Goal: Task Accomplishment & Management: Use online tool/utility

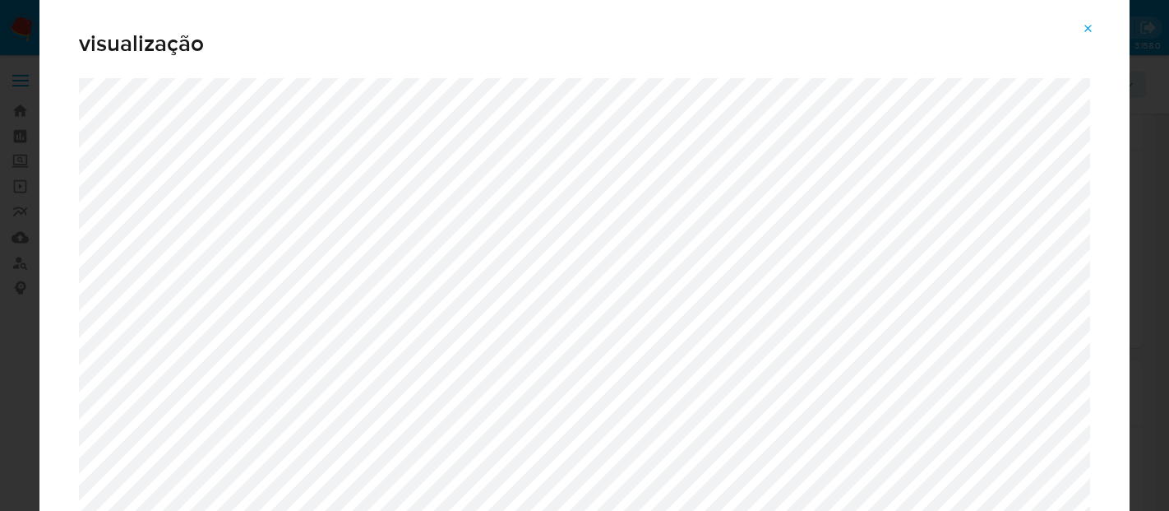
select select "10"
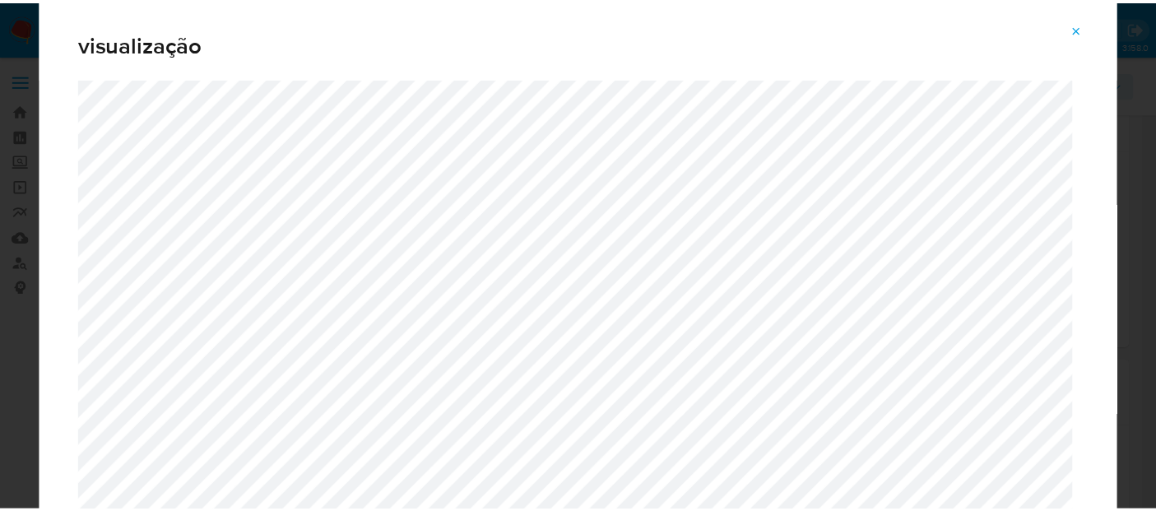
scroll to position [274, 0]
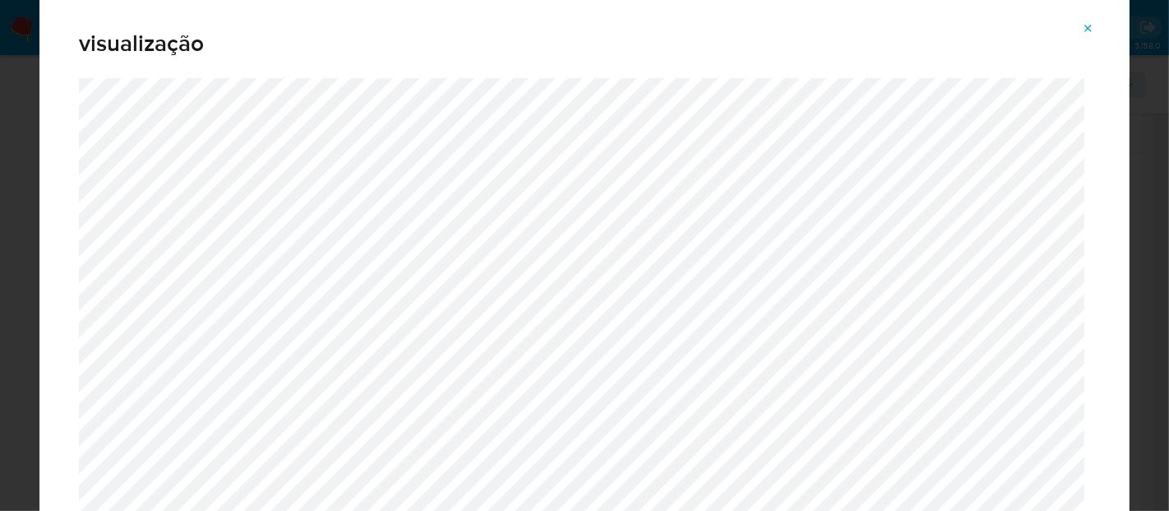
drag, startPoint x: 1094, startPoint y: 25, endPoint x: 1071, endPoint y: 34, distance: 24.5
click at [1094, 25] on icon "Attachment preview" at bounding box center [1088, 28] width 13 height 13
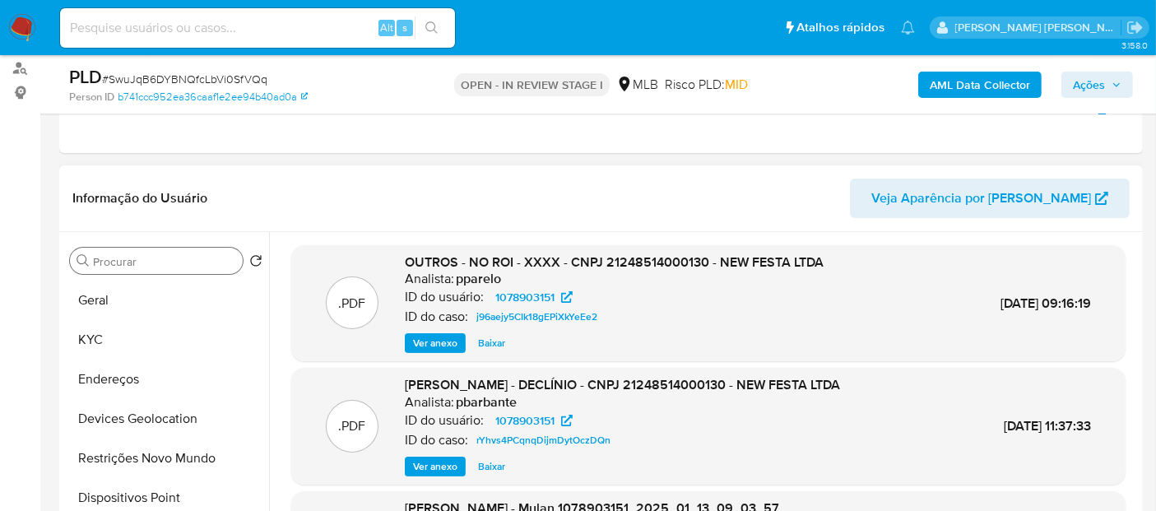
scroll to position [183, 0]
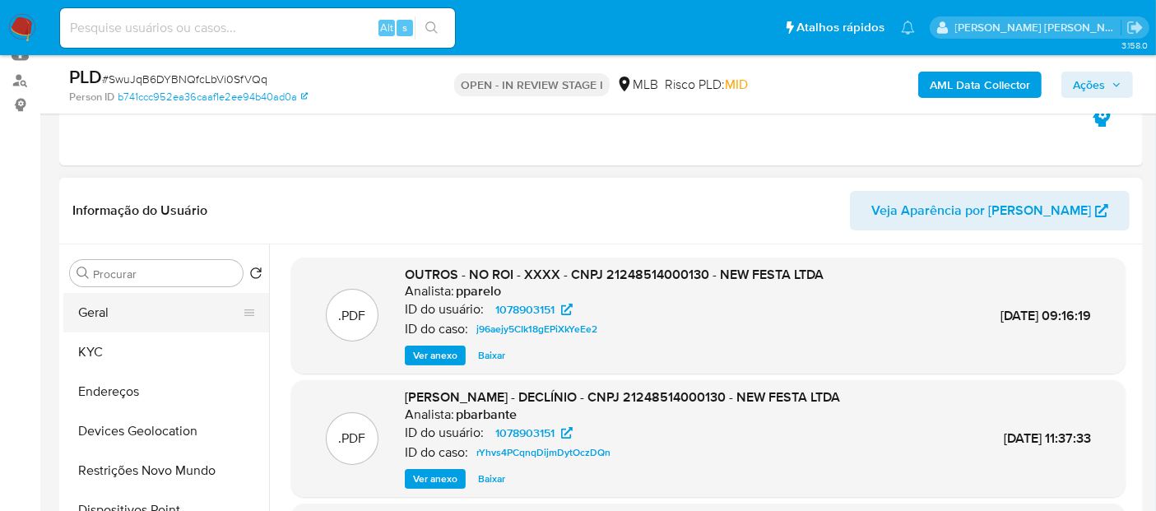
click at [132, 304] on button "Geral" at bounding box center [159, 312] width 192 height 39
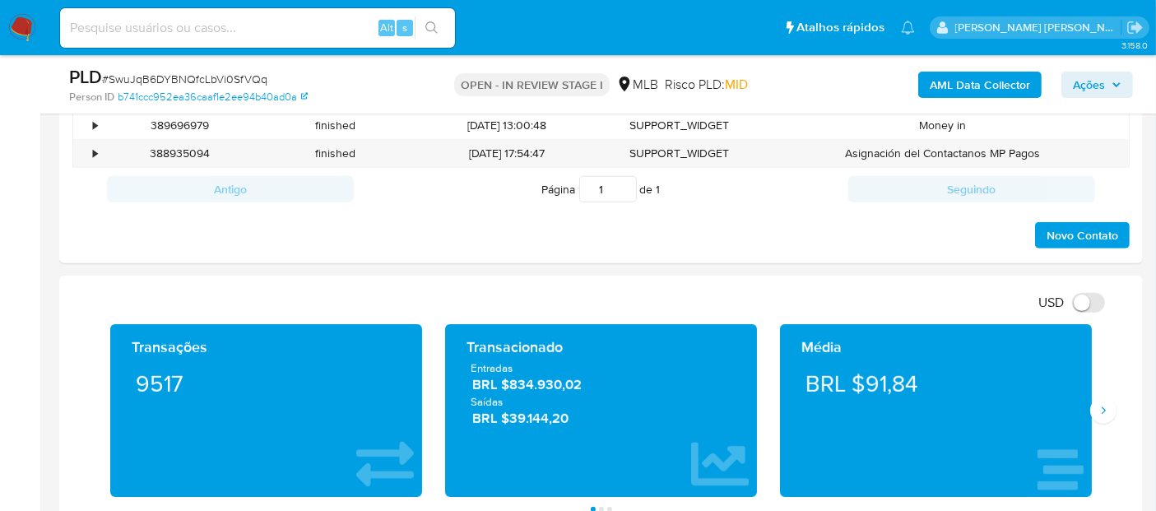
scroll to position [1005, 0]
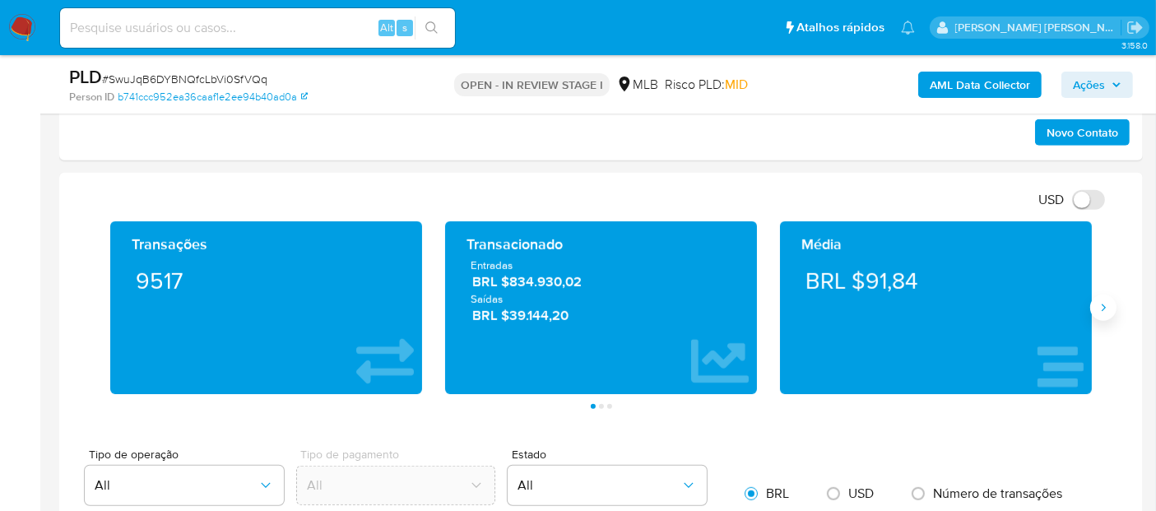
click at [1096, 307] on icon "Siguiente" at bounding box center [1102, 307] width 13 height 13
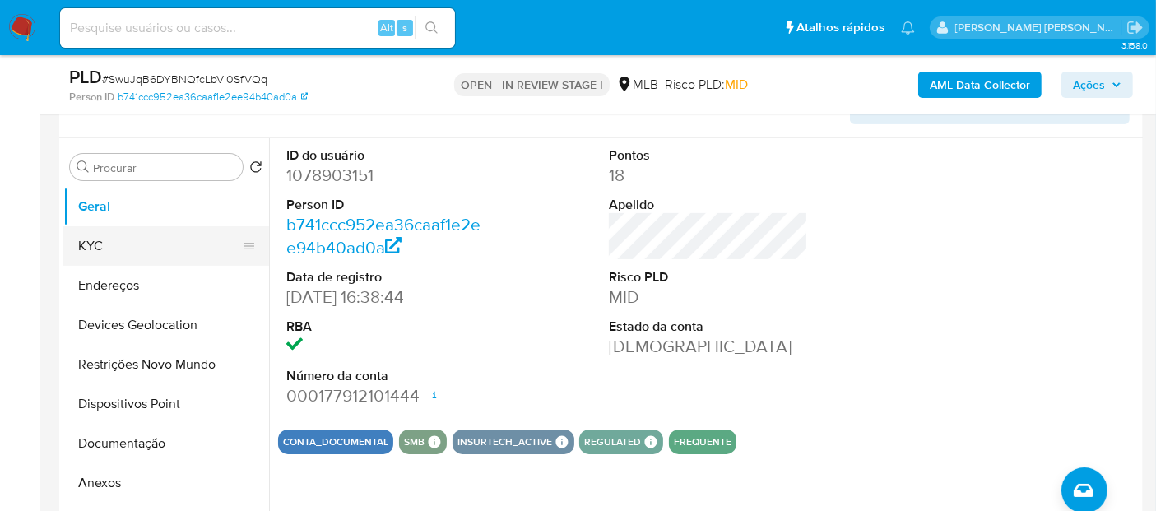
scroll to position [274, 0]
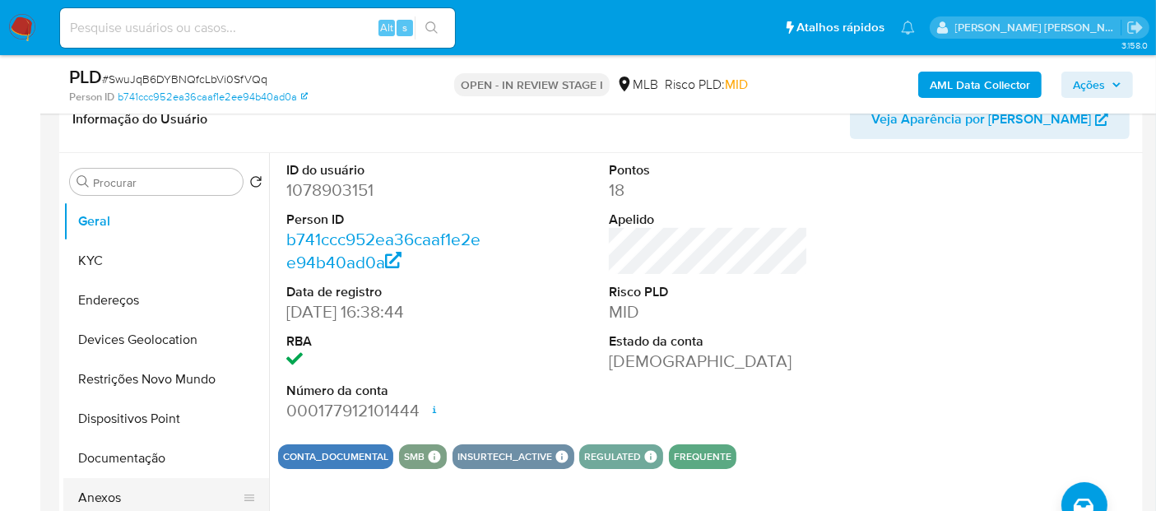
click at [117, 505] on button "Anexos" at bounding box center [159, 497] width 192 height 39
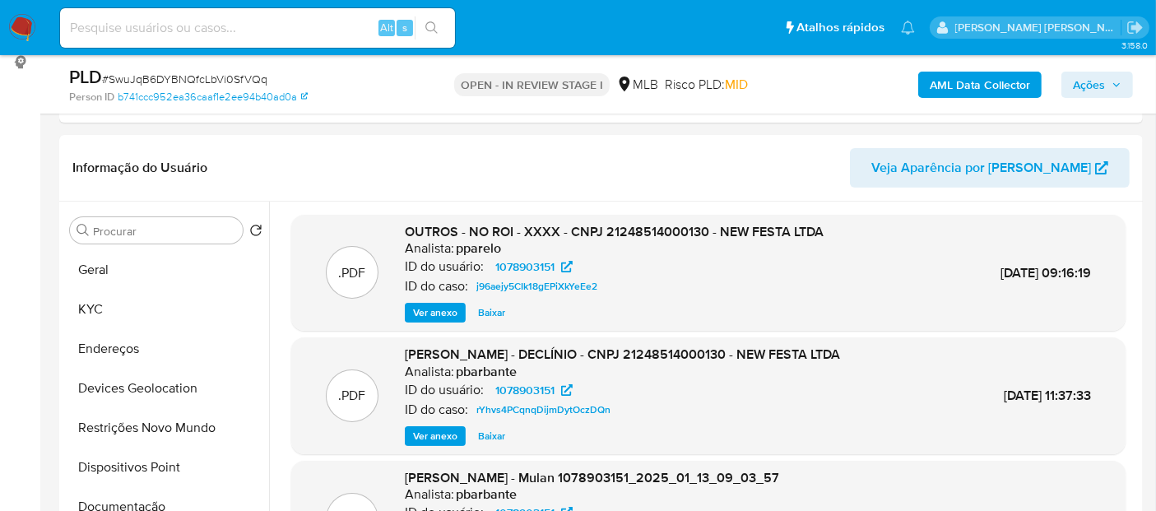
scroll to position [183, 0]
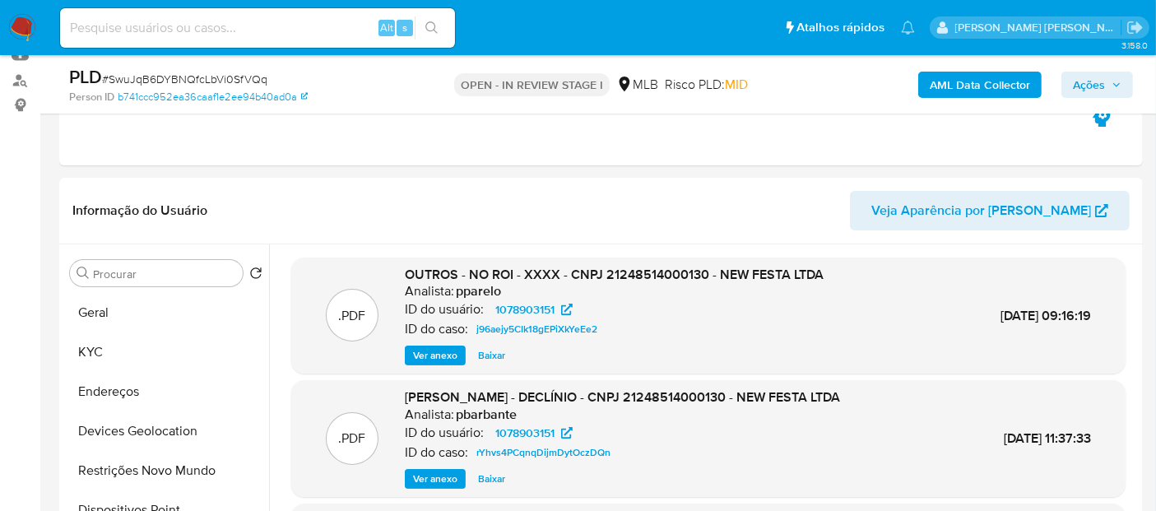
click at [429, 357] on span "Ver anexo" at bounding box center [435, 355] width 44 height 16
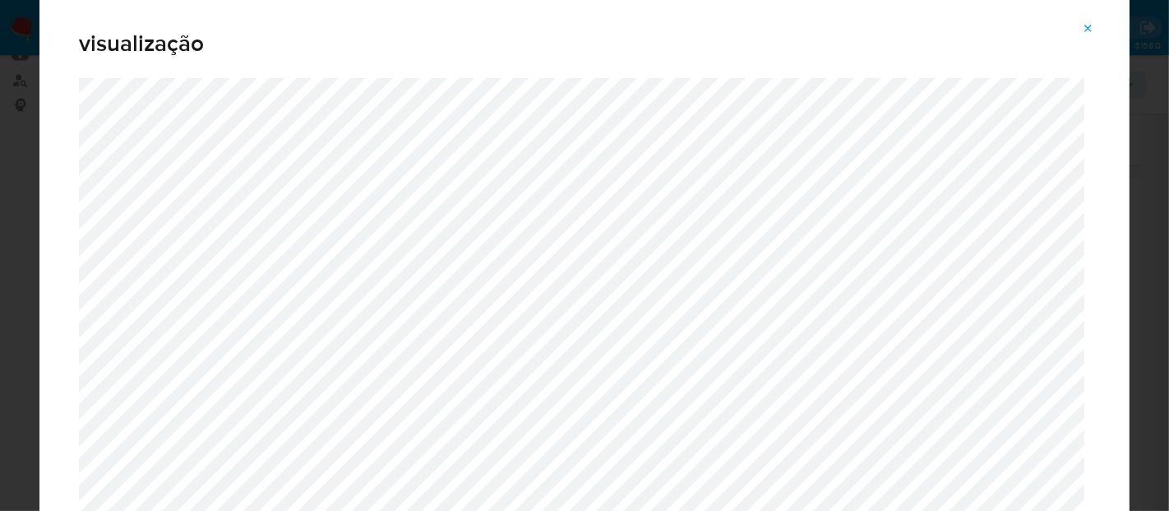
click at [1087, 24] on icon "Attachment preview" at bounding box center [1088, 28] width 13 height 13
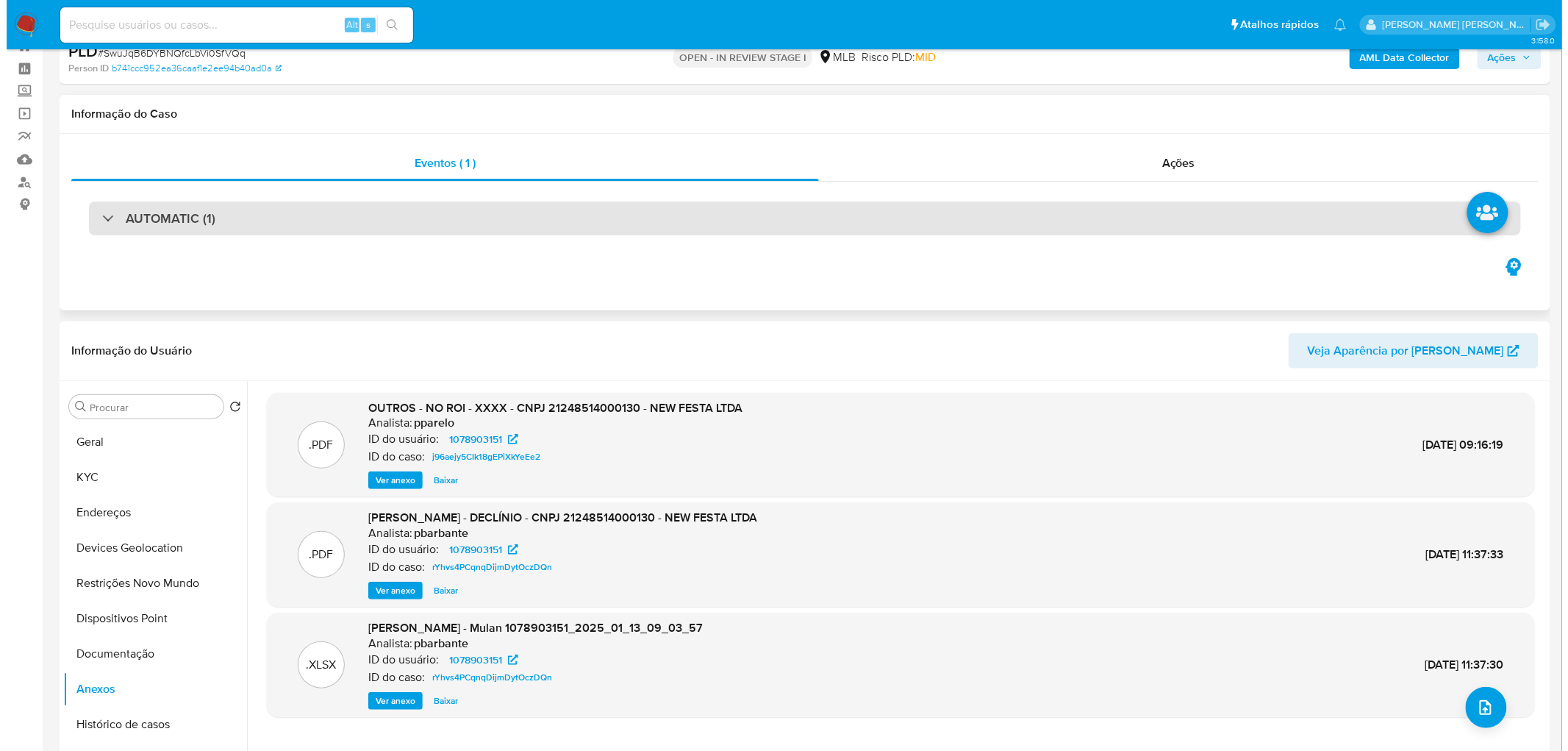
scroll to position [81, 0]
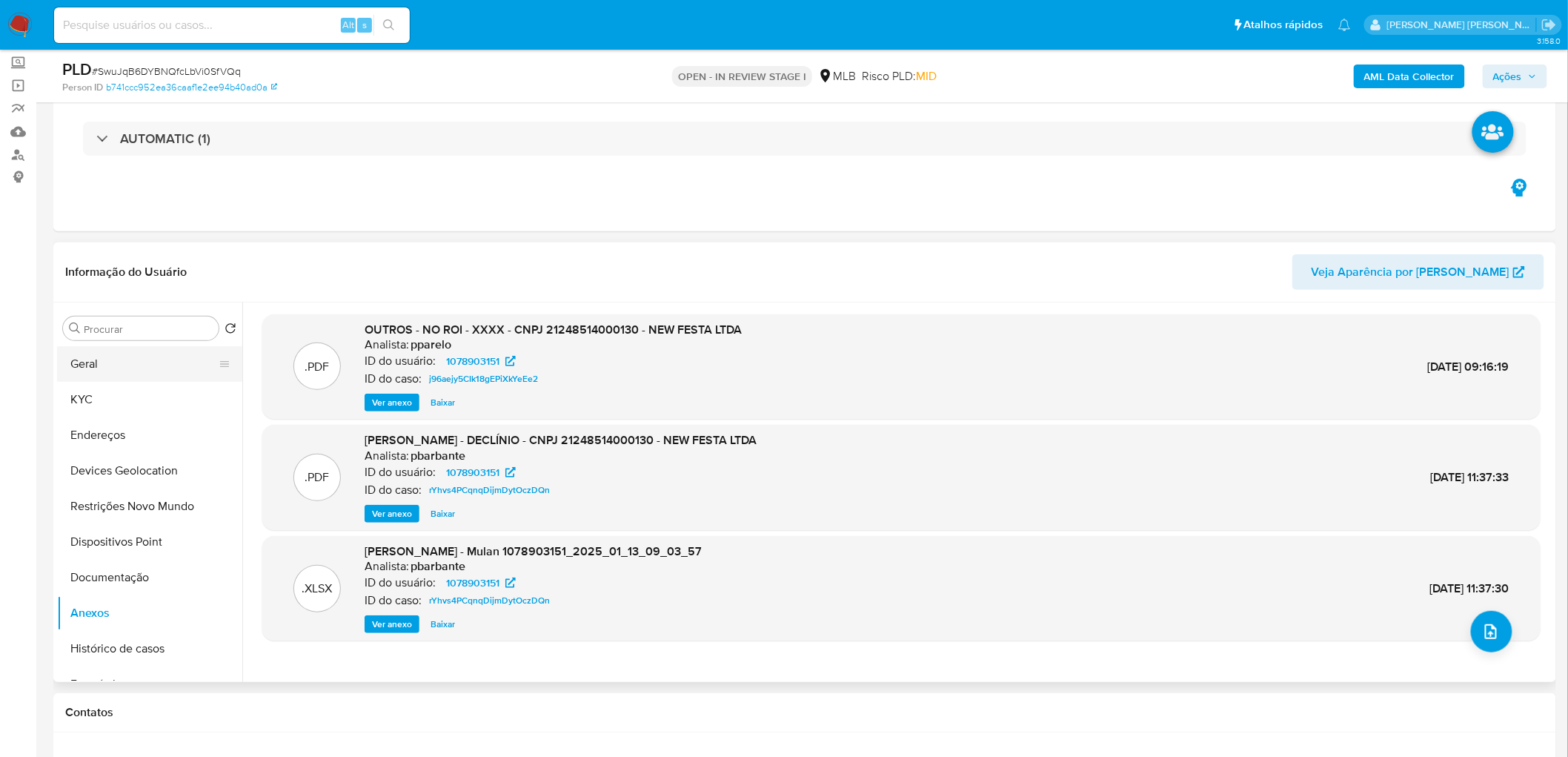
click at [119, 356] on button "Geral" at bounding box center [143, 363] width 173 height 35
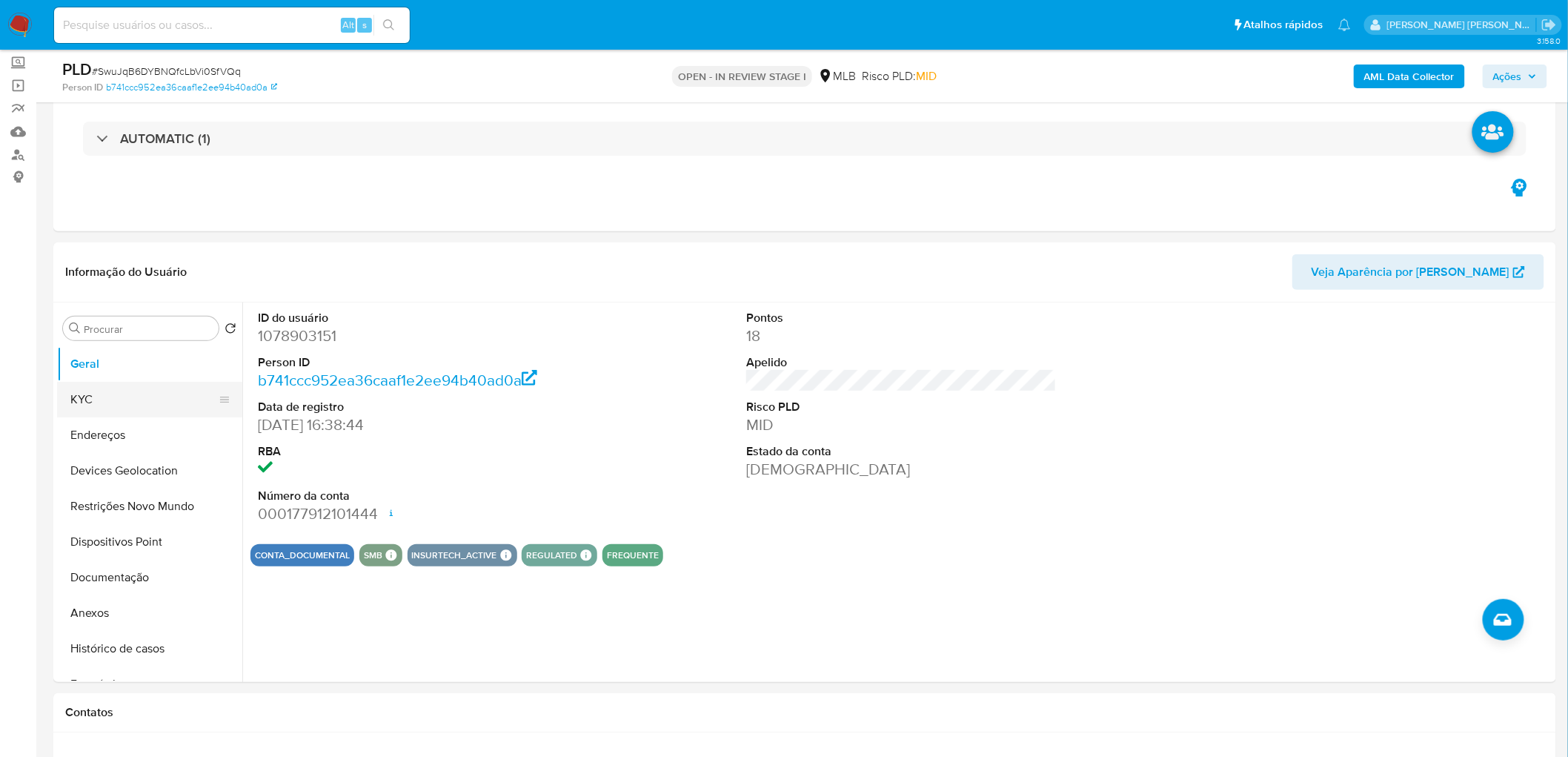
click at [145, 416] on button "KYC" at bounding box center [143, 399] width 173 height 35
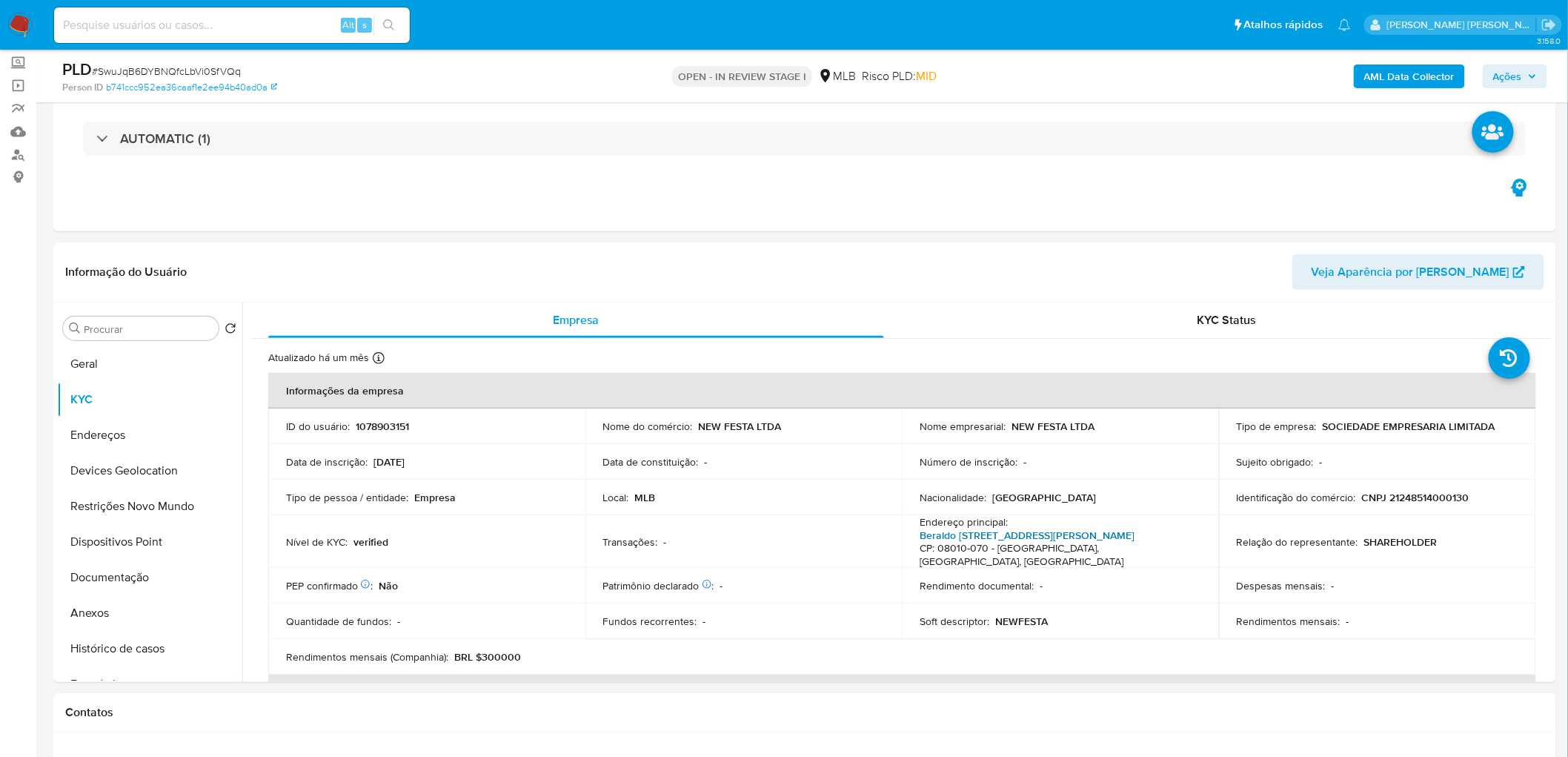
click at [1041, 460] on link "Beraldo [STREET_ADDRESS][PERSON_NAME]" at bounding box center [1027, 535] width 215 height 14
click at [121, 442] on button "Endereços" at bounding box center [143, 434] width 173 height 35
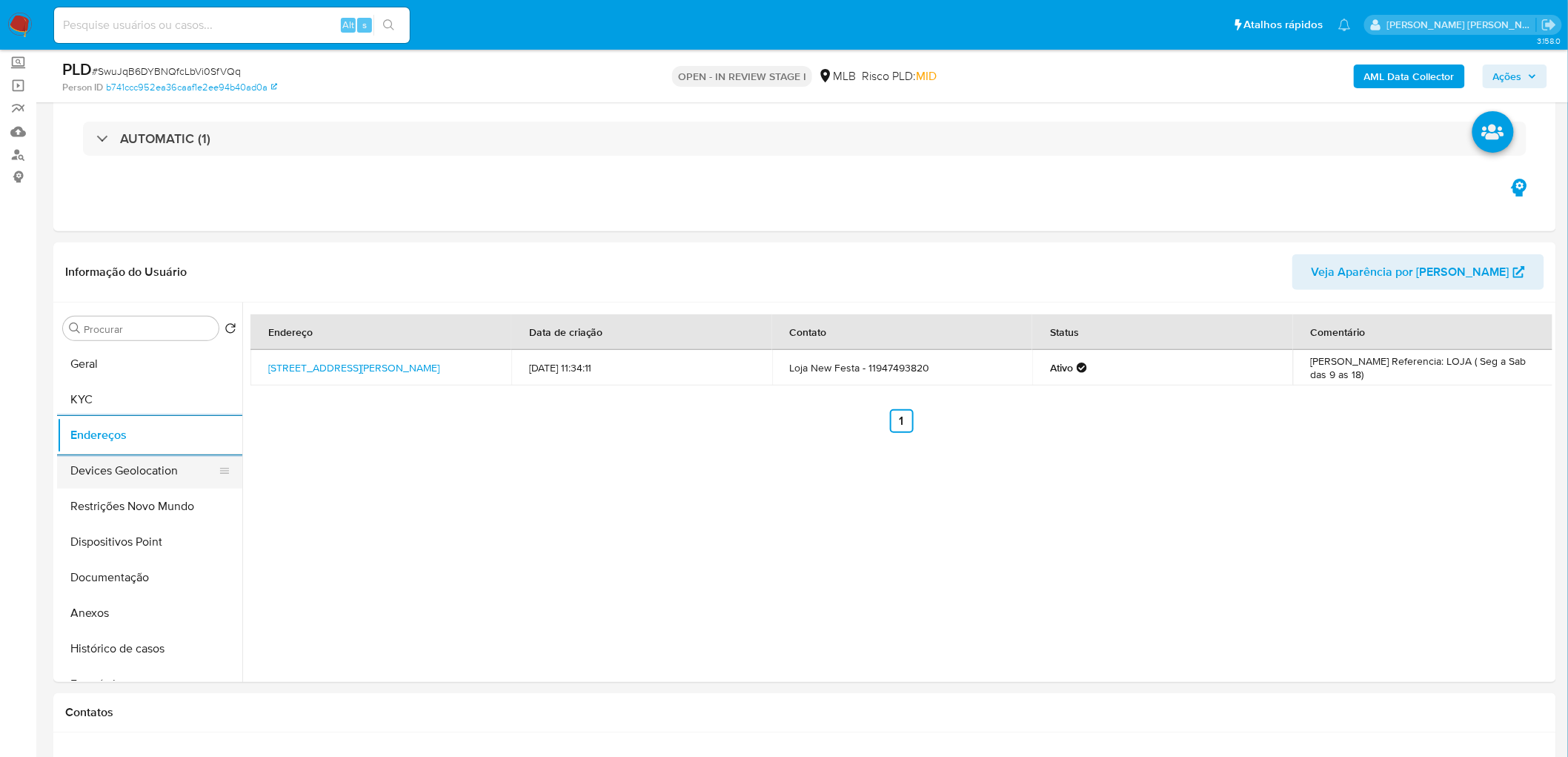
click at [140, 460] on button "Devices Geolocation" at bounding box center [143, 470] width 173 height 35
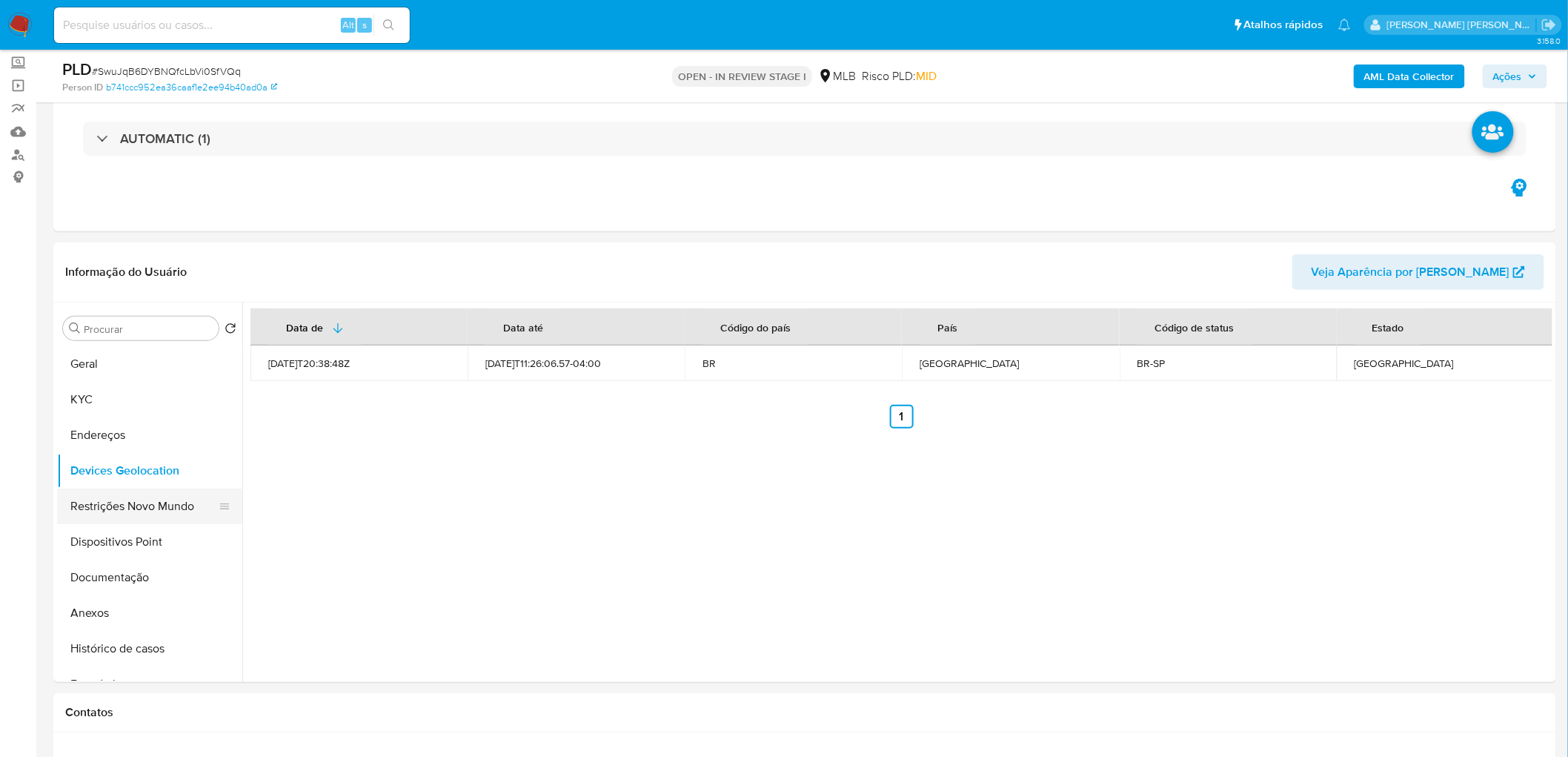
drag, startPoint x: 119, startPoint y: 502, endPoint x: 109, endPoint y: 501, distance: 10.0
click at [119, 460] on button "Restrições Novo Mundo" at bounding box center [143, 506] width 173 height 35
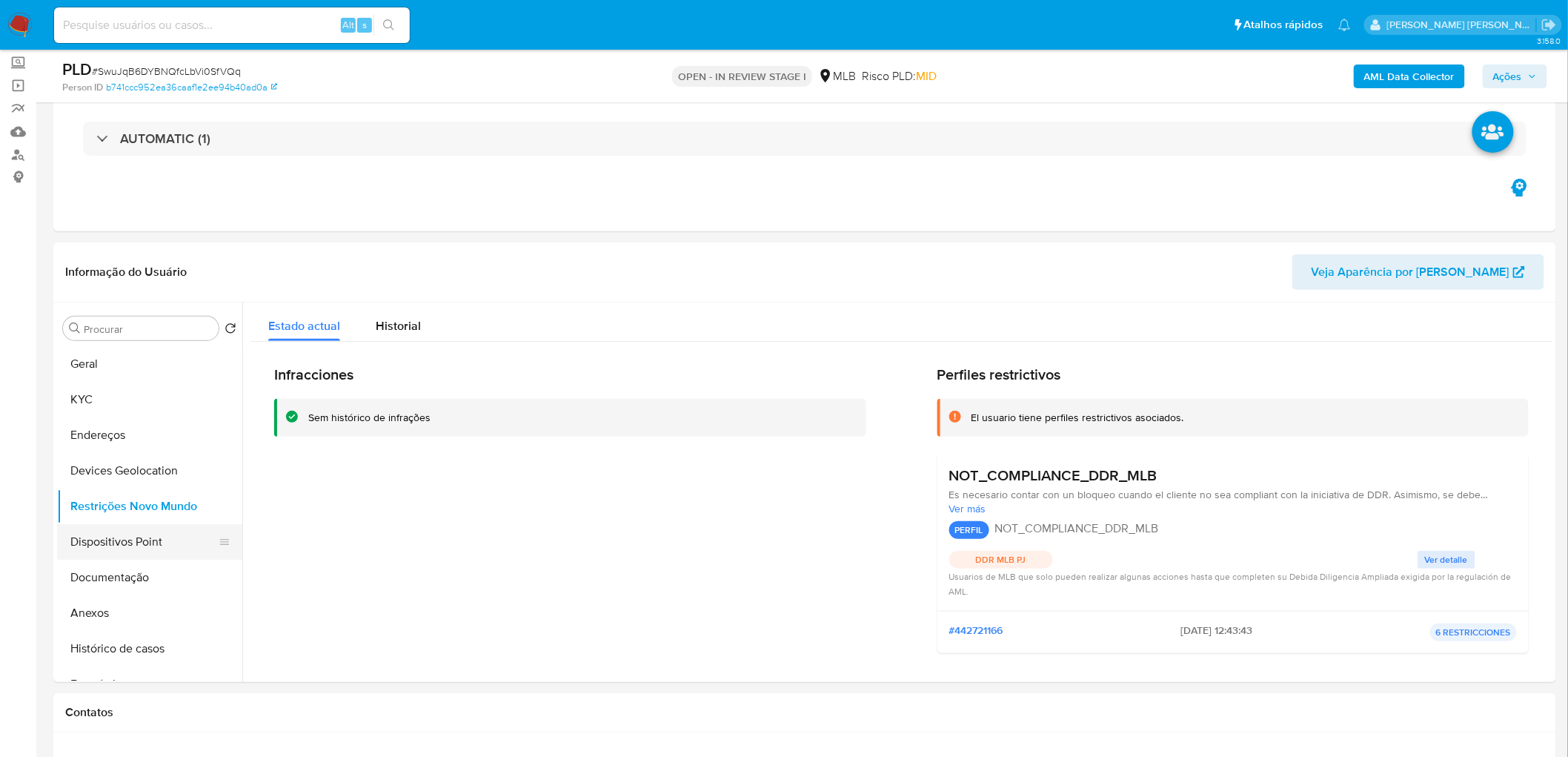
click at [135, 460] on button "Dispositivos Point" at bounding box center [143, 541] width 173 height 35
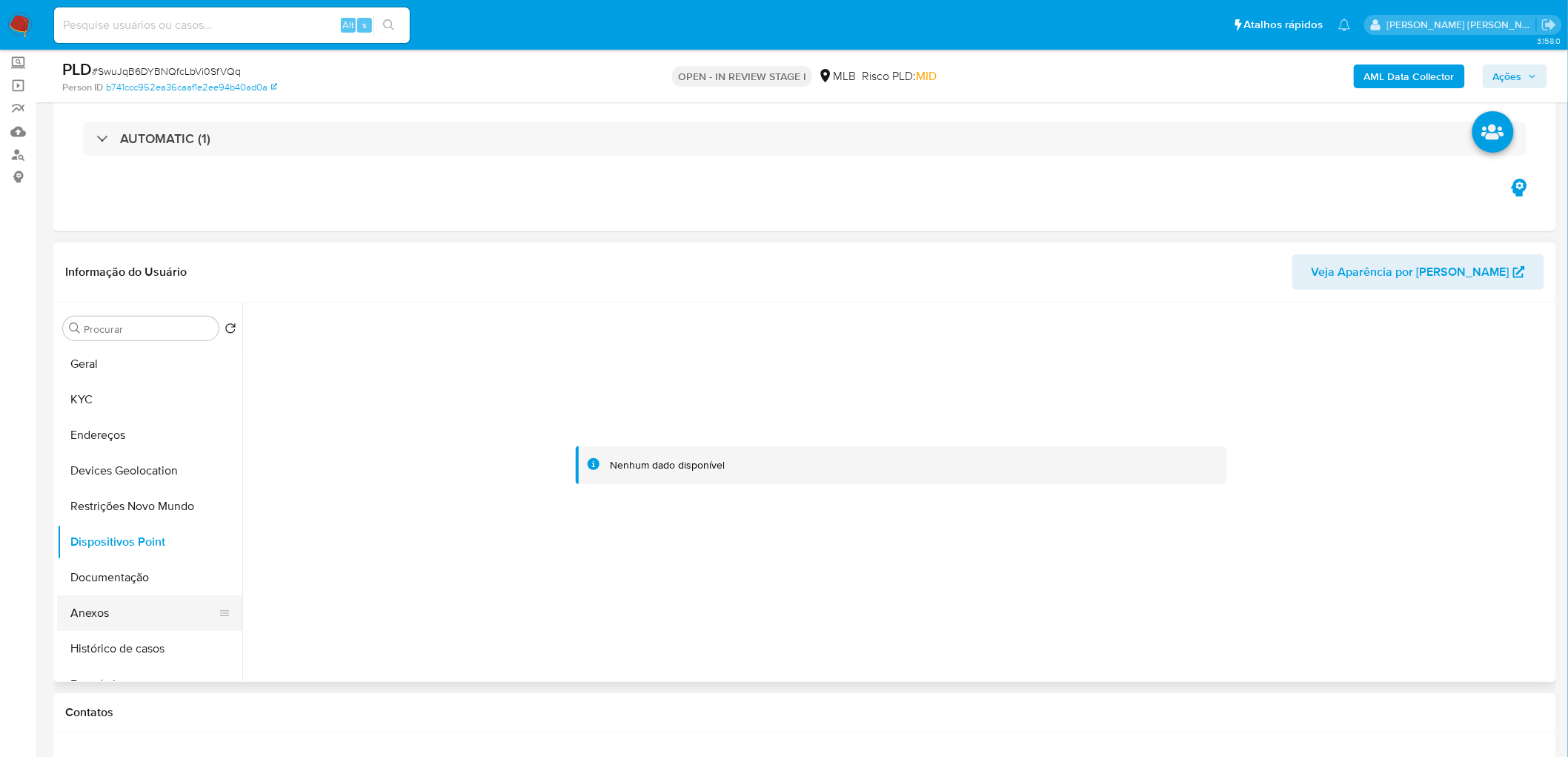
click at [113, 460] on button "Anexos" at bounding box center [143, 612] width 173 height 35
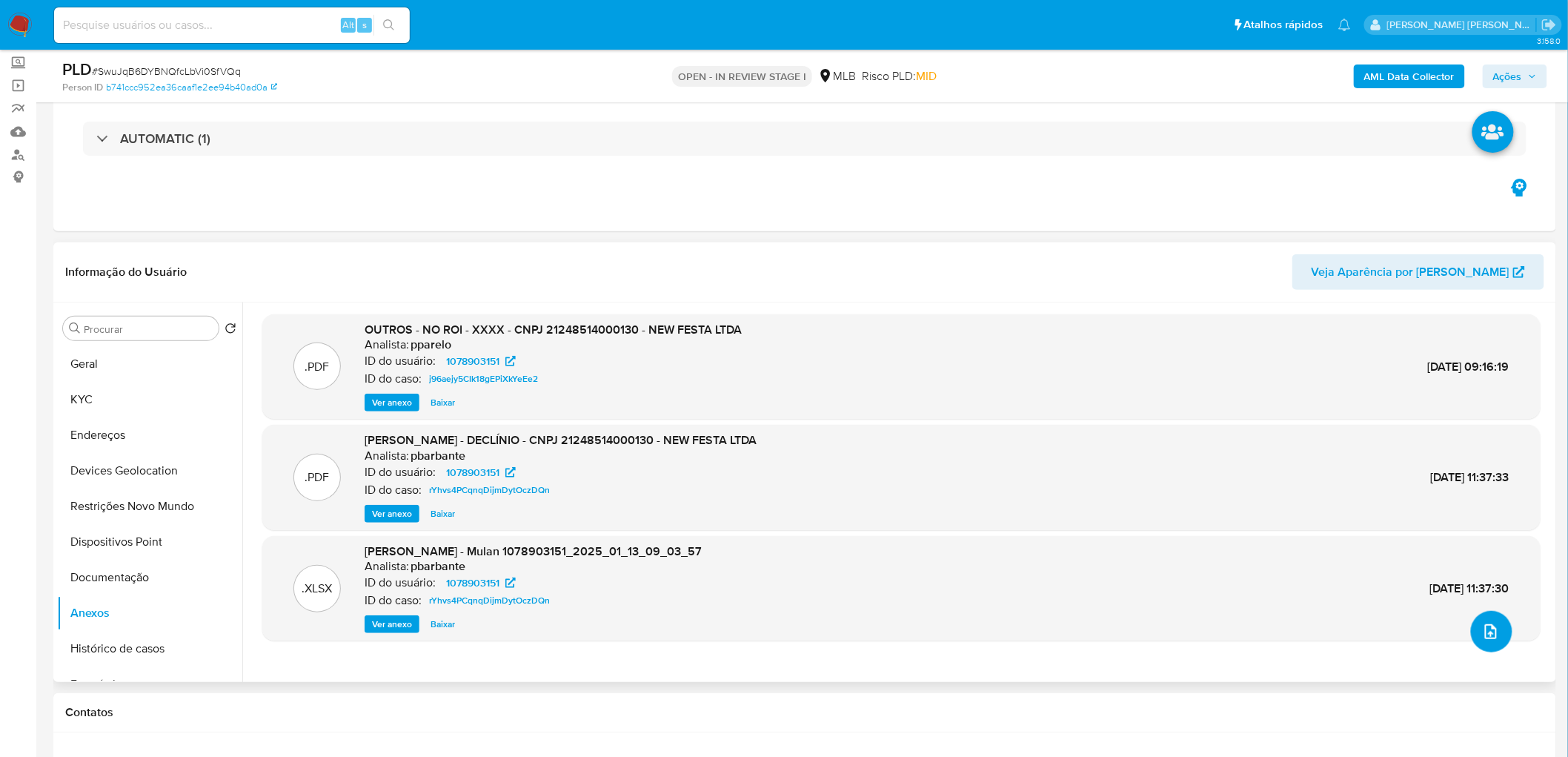
click at [1053, 460] on icon "upload-file" at bounding box center [1491, 632] width 18 height 18
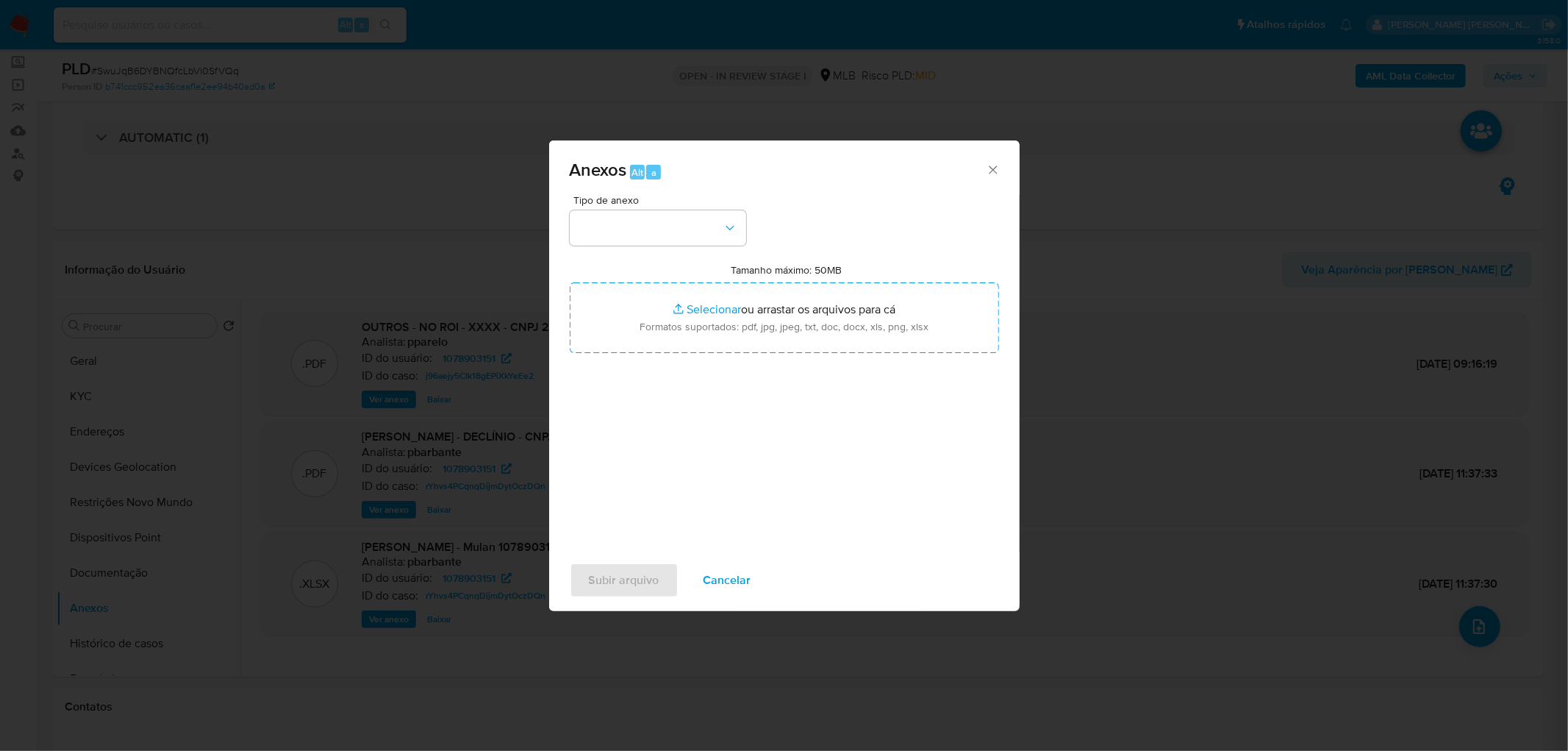
click at [731, 456] on span "Cancelar" at bounding box center [727, 580] width 47 height 32
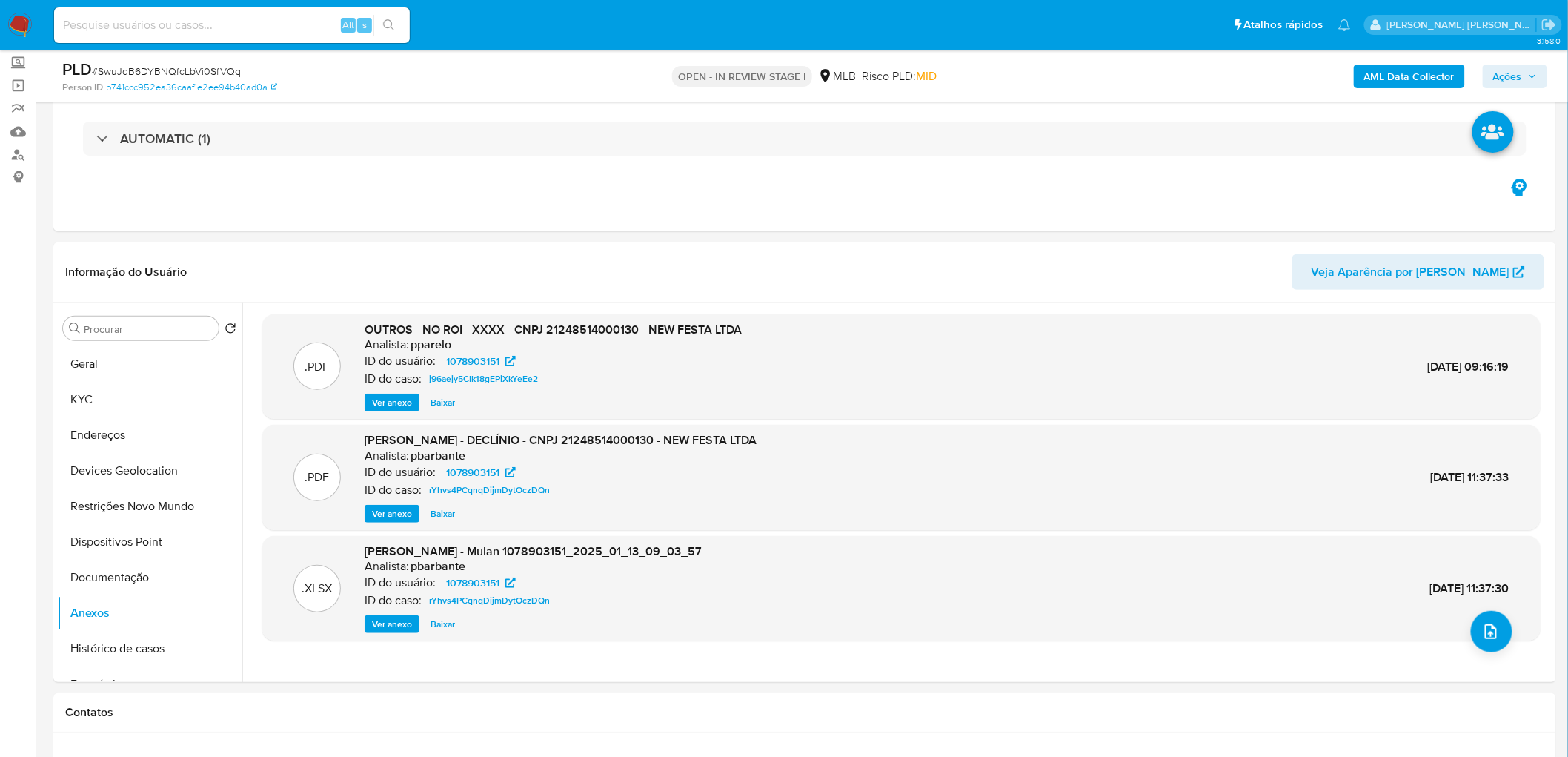
click at [1053, 72] on b "AML Data Collector" at bounding box center [1409, 77] width 90 height 23
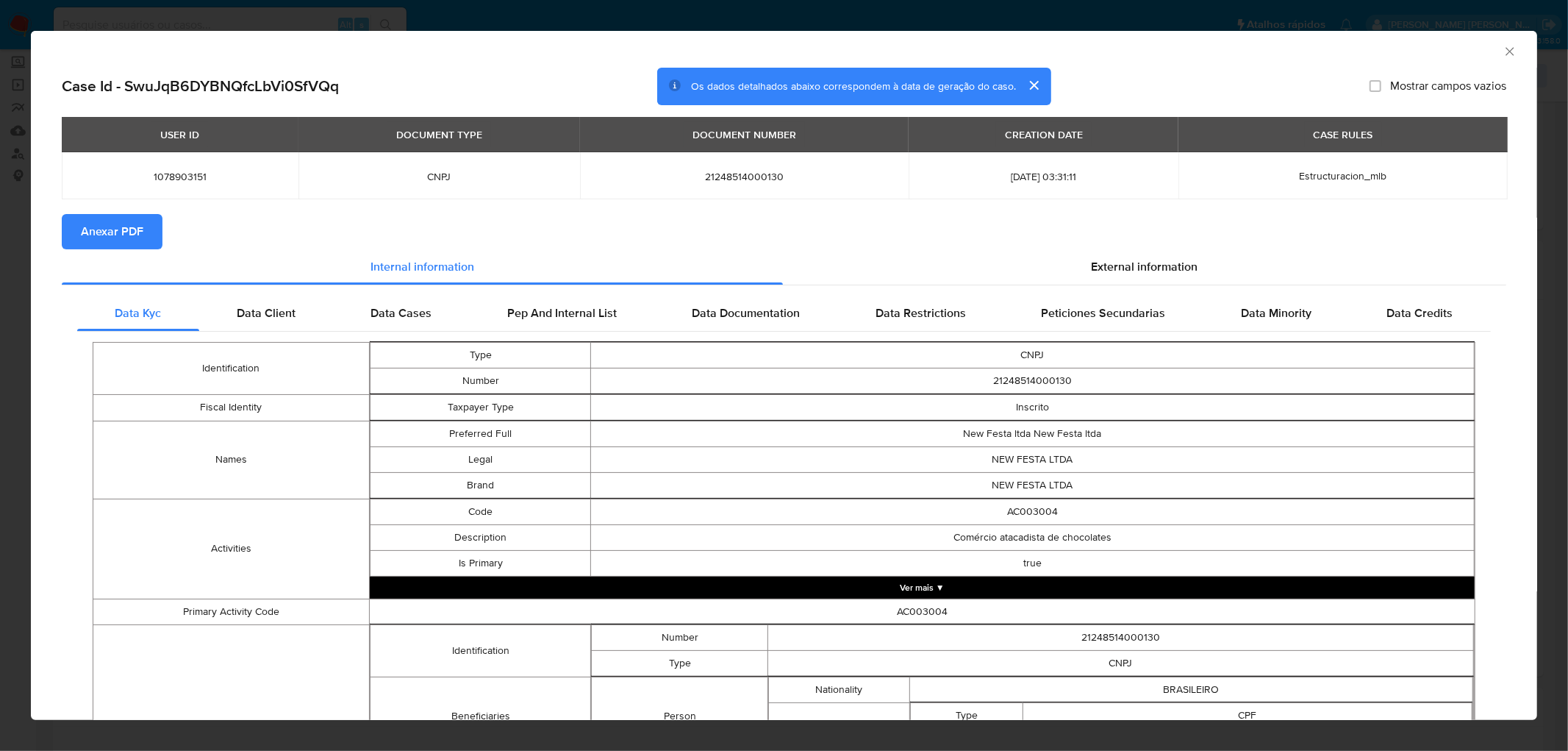
click at [113, 236] on span "Anexar PDF" at bounding box center [112, 232] width 63 height 32
click at [122, 232] on span "Anexar PDF" at bounding box center [112, 232] width 63 height 32
click at [1045, 52] on icon "Fechar a janela" at bounding box center [1510, 51] width 14 height 14
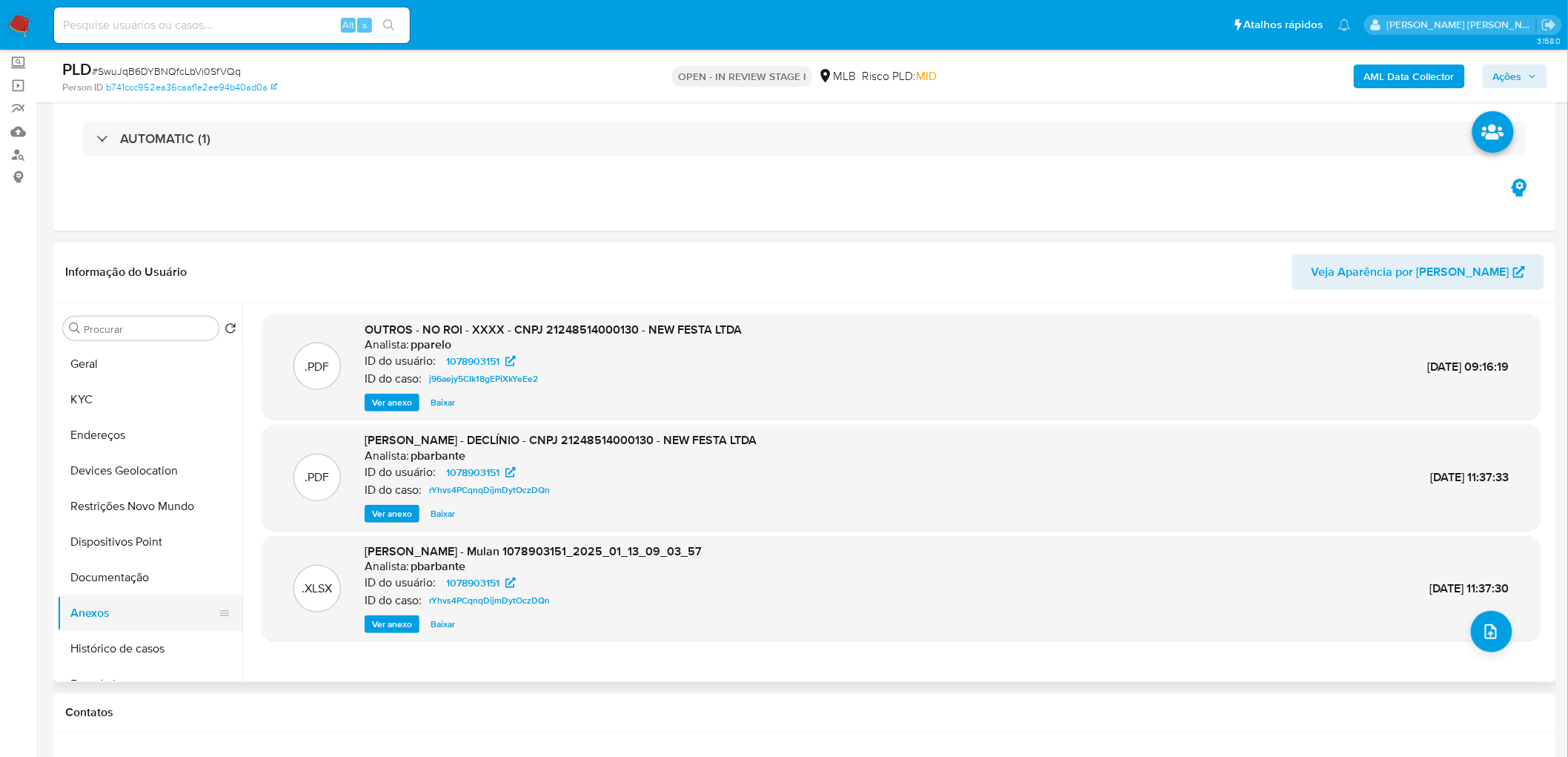
click at [129, 460] on button "Documentação" at bounding box center [150, 577] width 186 height 35
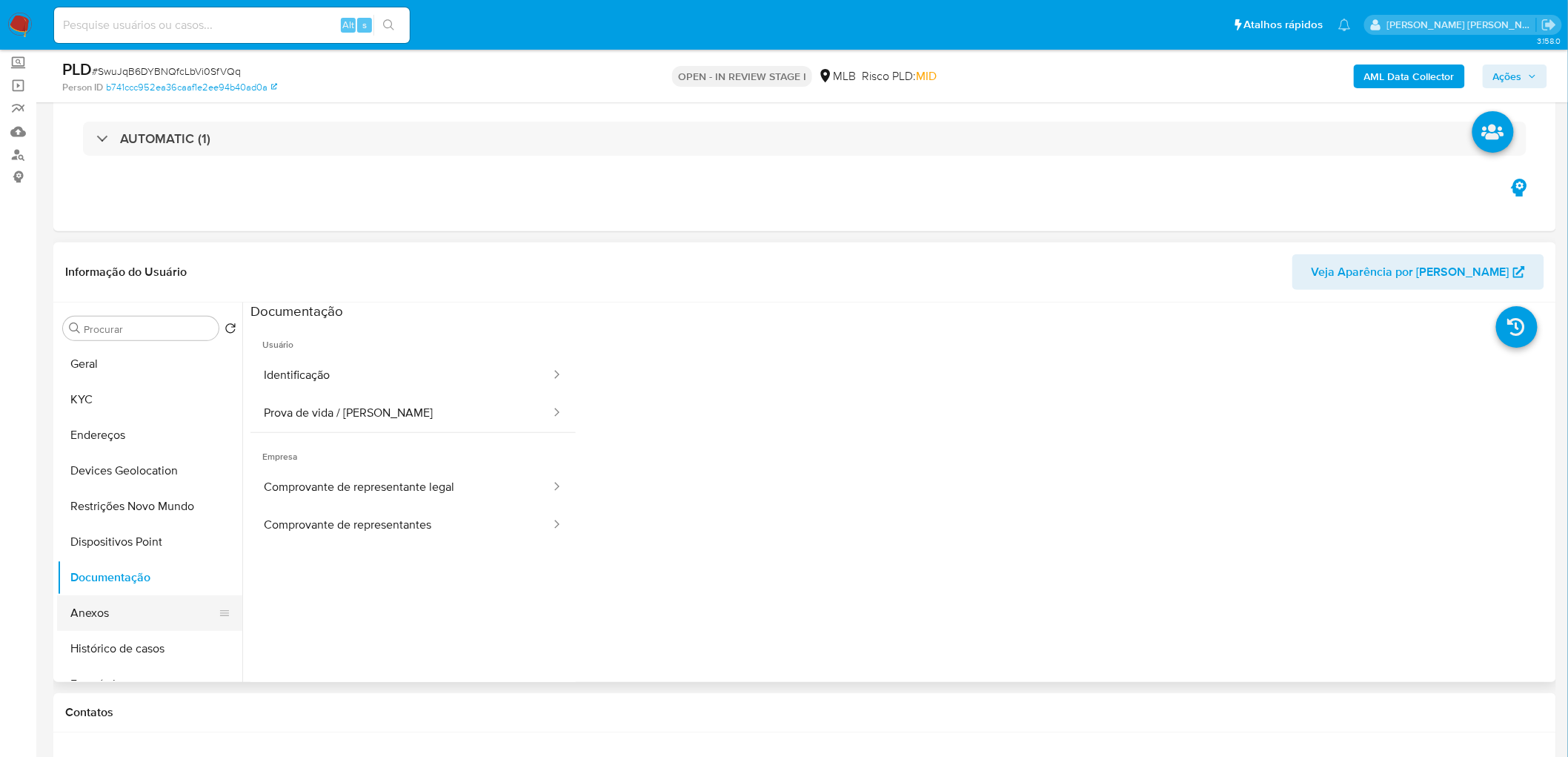
click at [105, 460] on button "Anexos" at bounding box center [143, 612] width 173 height 35
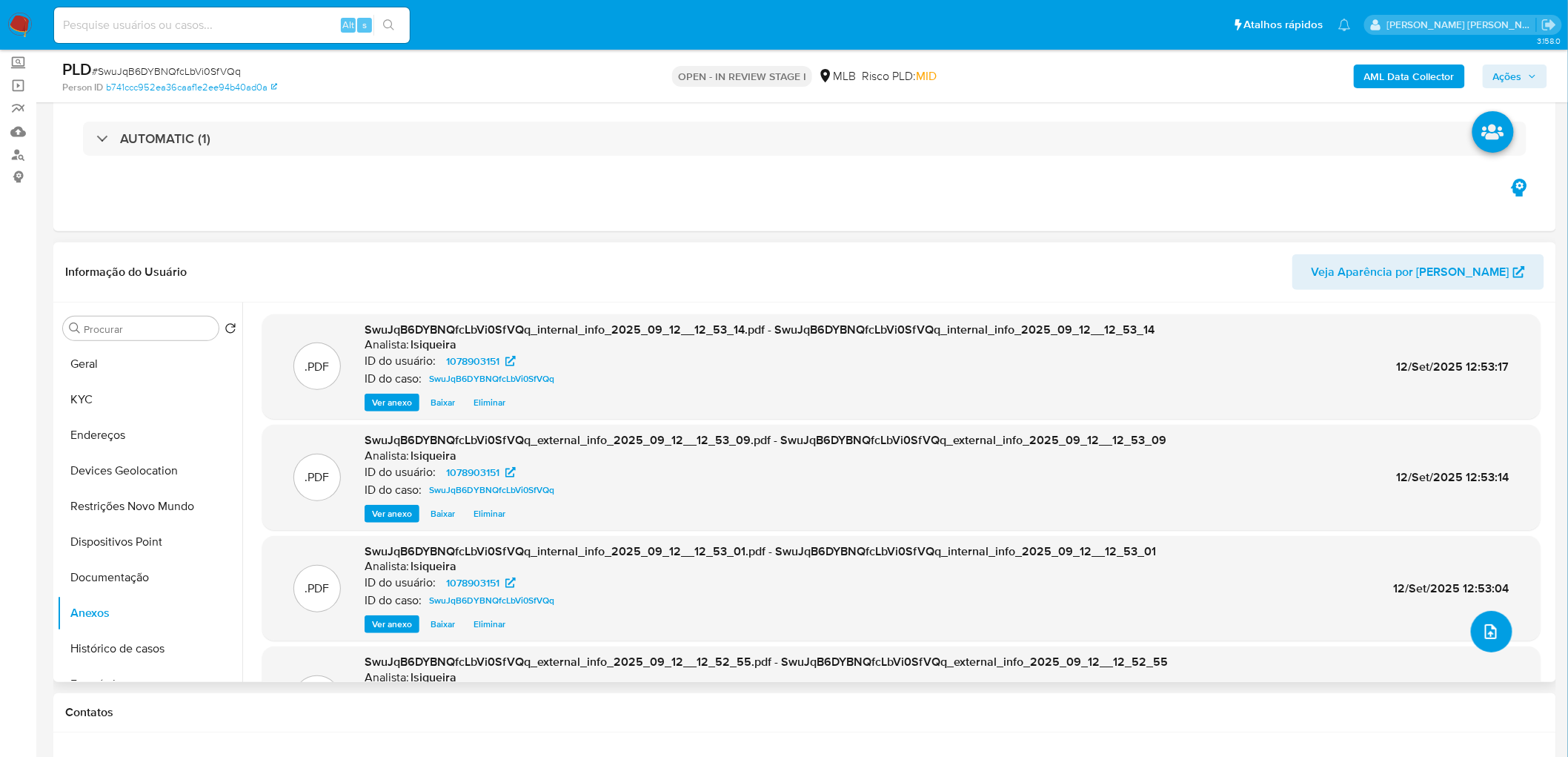
click at [1053, 460] on span "upload-file" at bounding box center [1491, 632] width 18 height 18
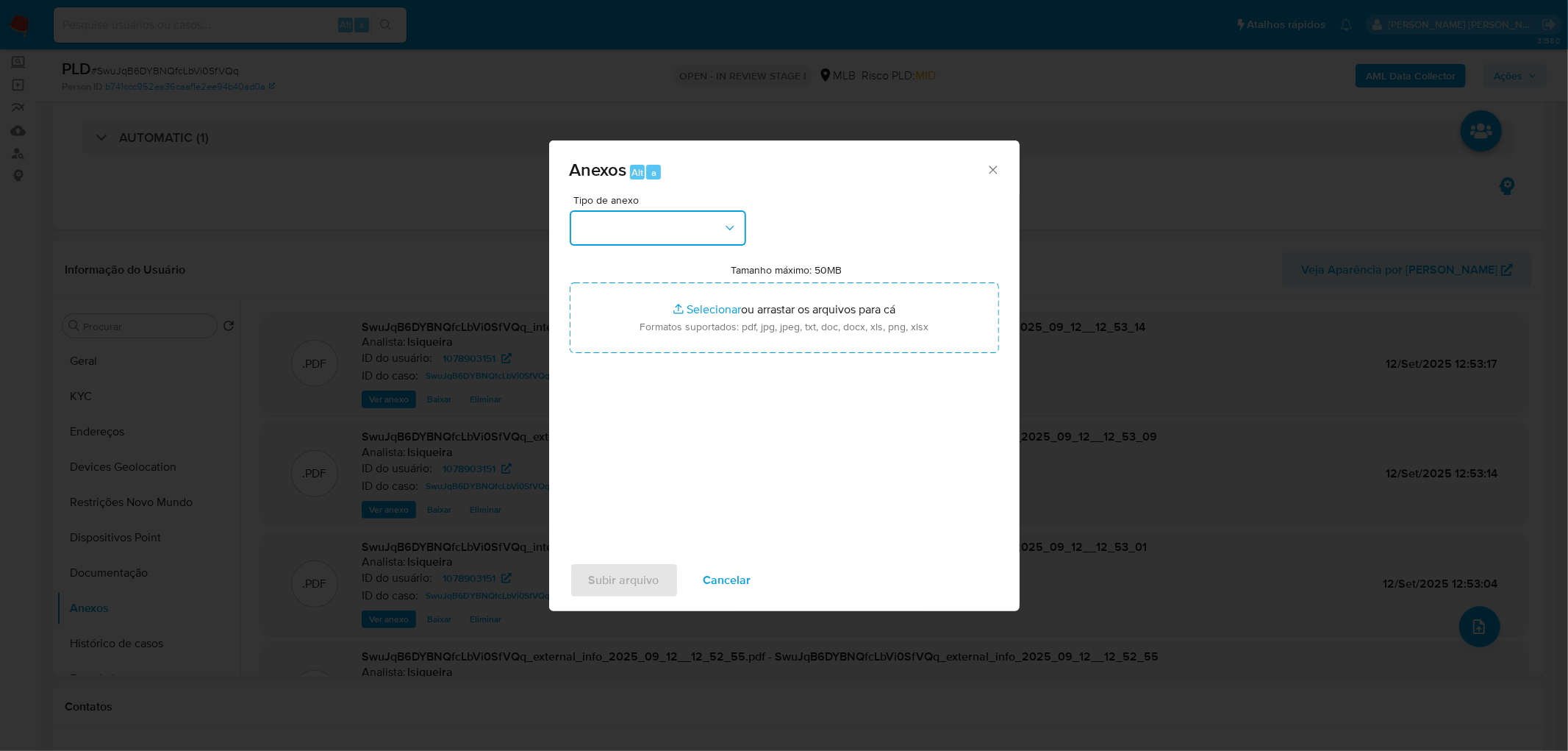
click at [635, 241] on button "button" at bounding box center [657, 227] width 176 height 35
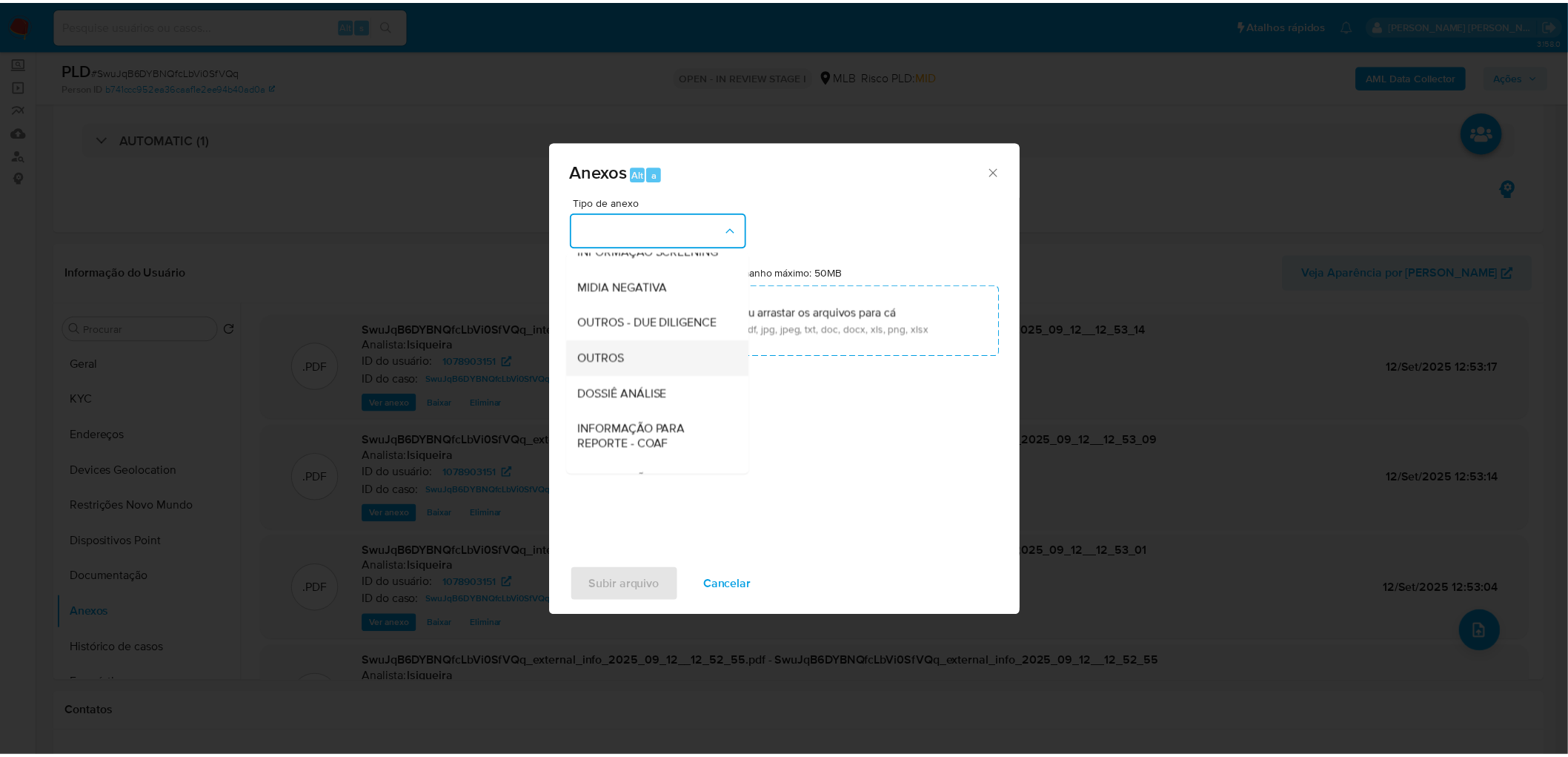
scroll to position [165, 0]
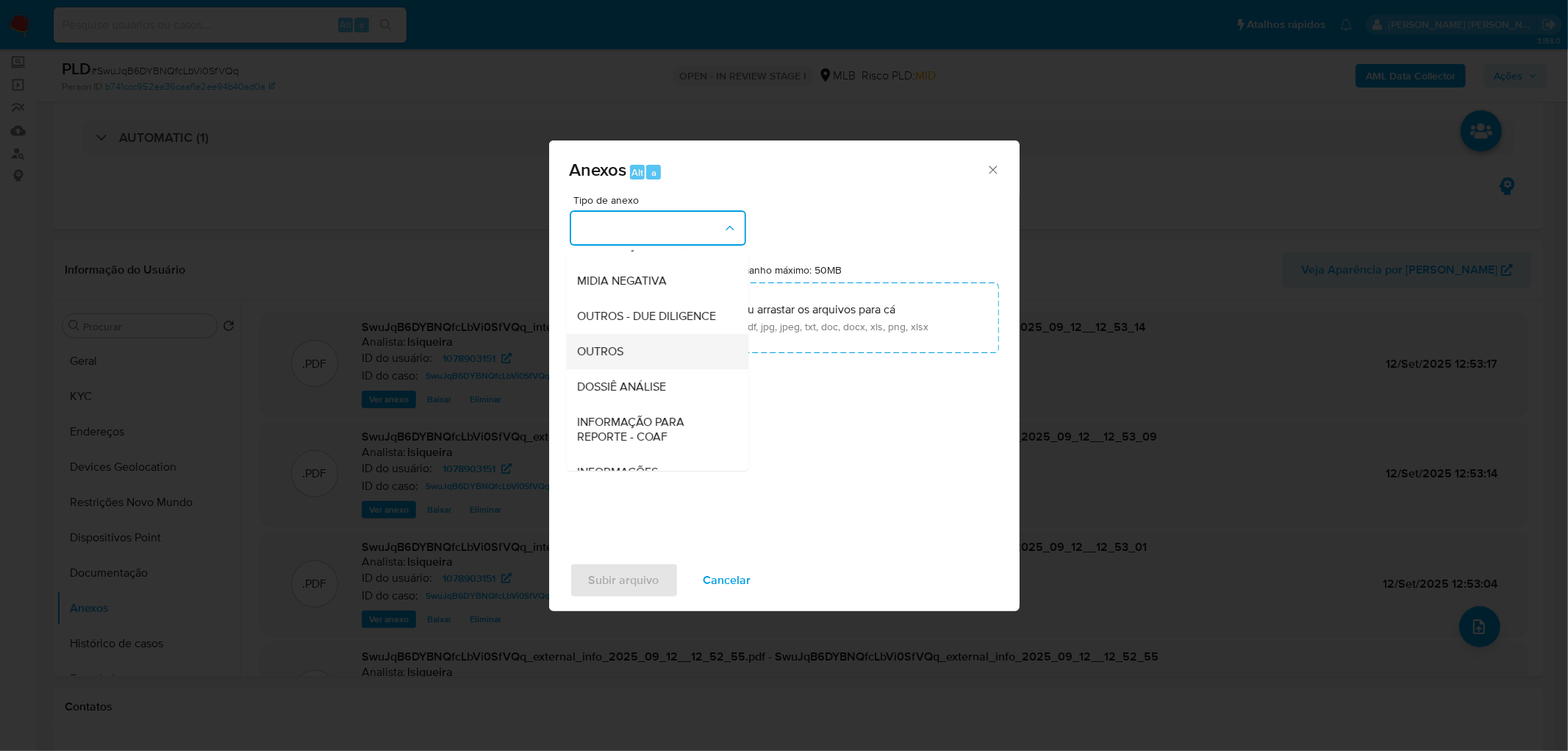
click at [626, 369] on div "OUTROS" at bounding box center [653, 350] width 150 height 35
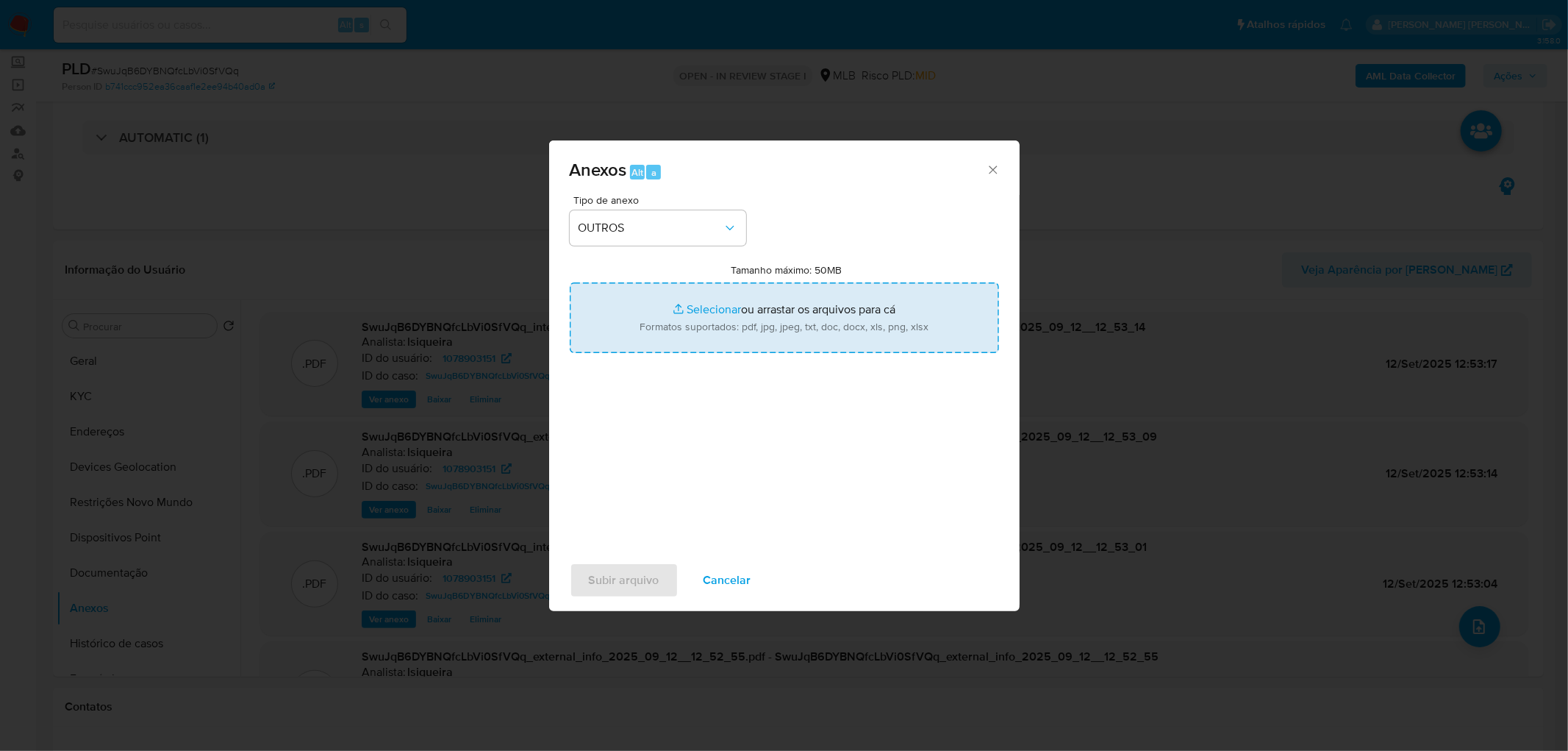
click at [706, 301] on input "Tamanho máximo: 50MB Selecionar arquivos" at bounding box center [784, 317] width 429 height 71
type input "C:\fakepath\Mulan 1078903151_2025_09_11_17_56_24.xlsx"
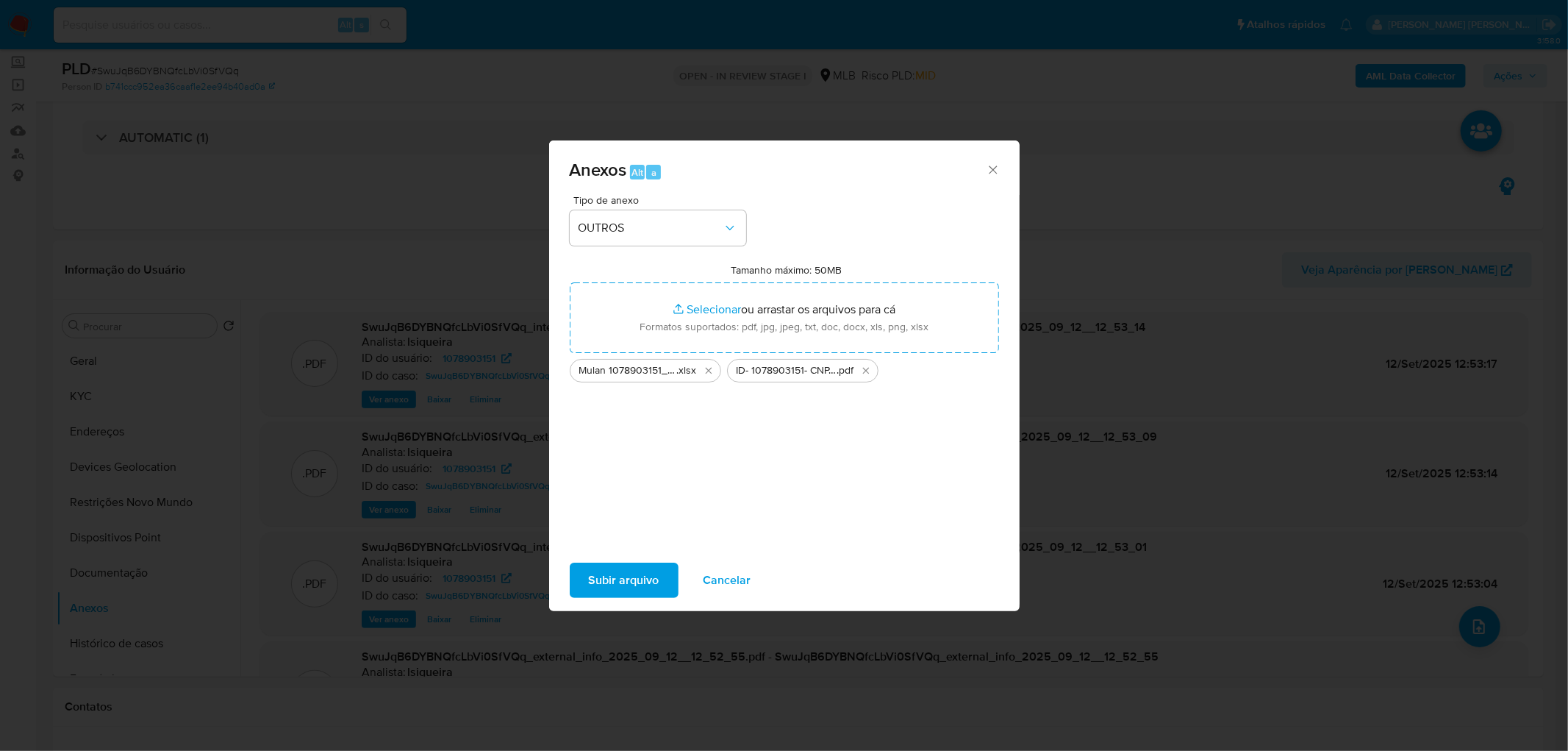
click at [611, 456] on span "Subir arquivo" at bounding box center [624, 580] width 71 height 32
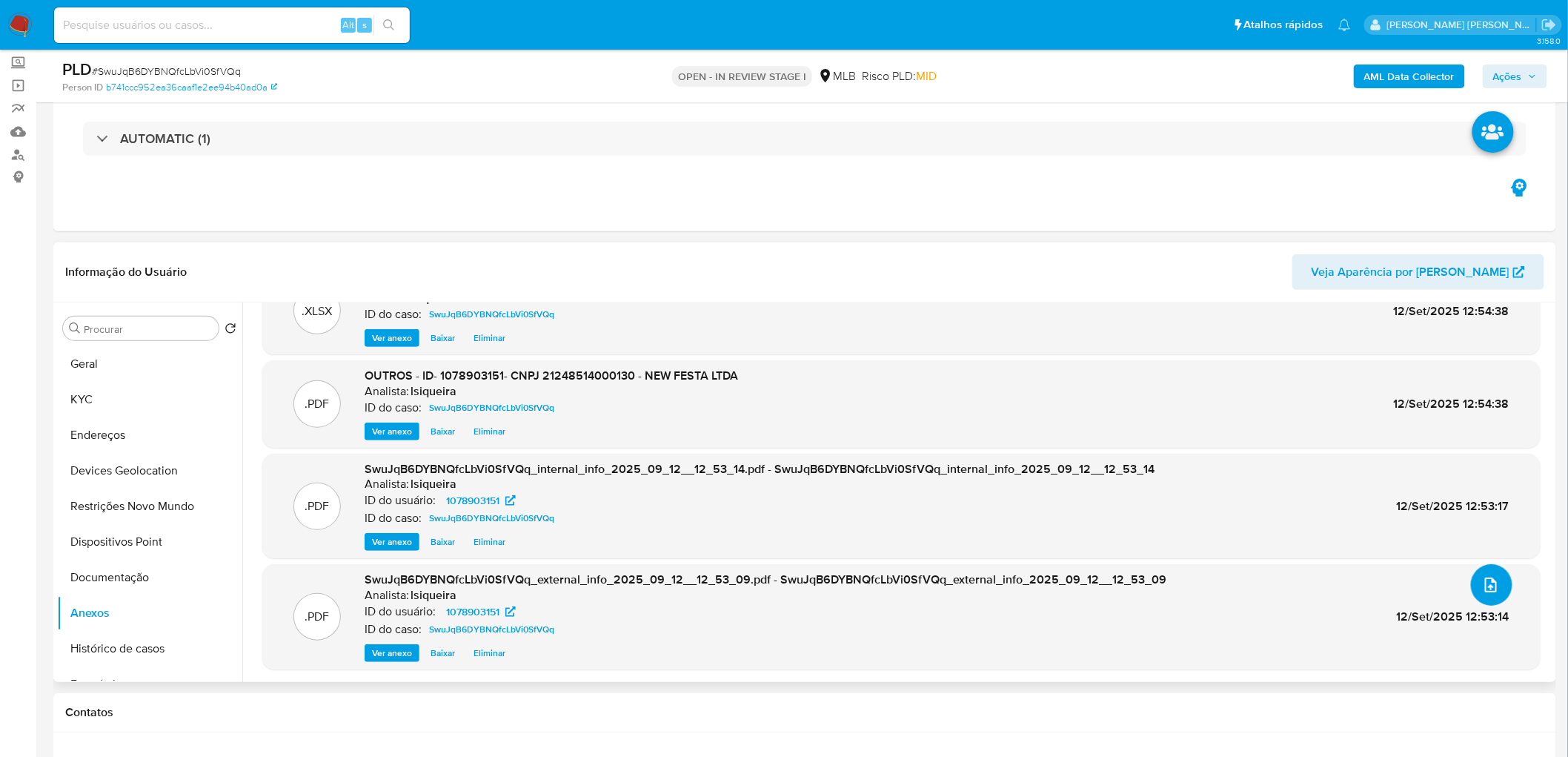
scroll to position [0, 0]
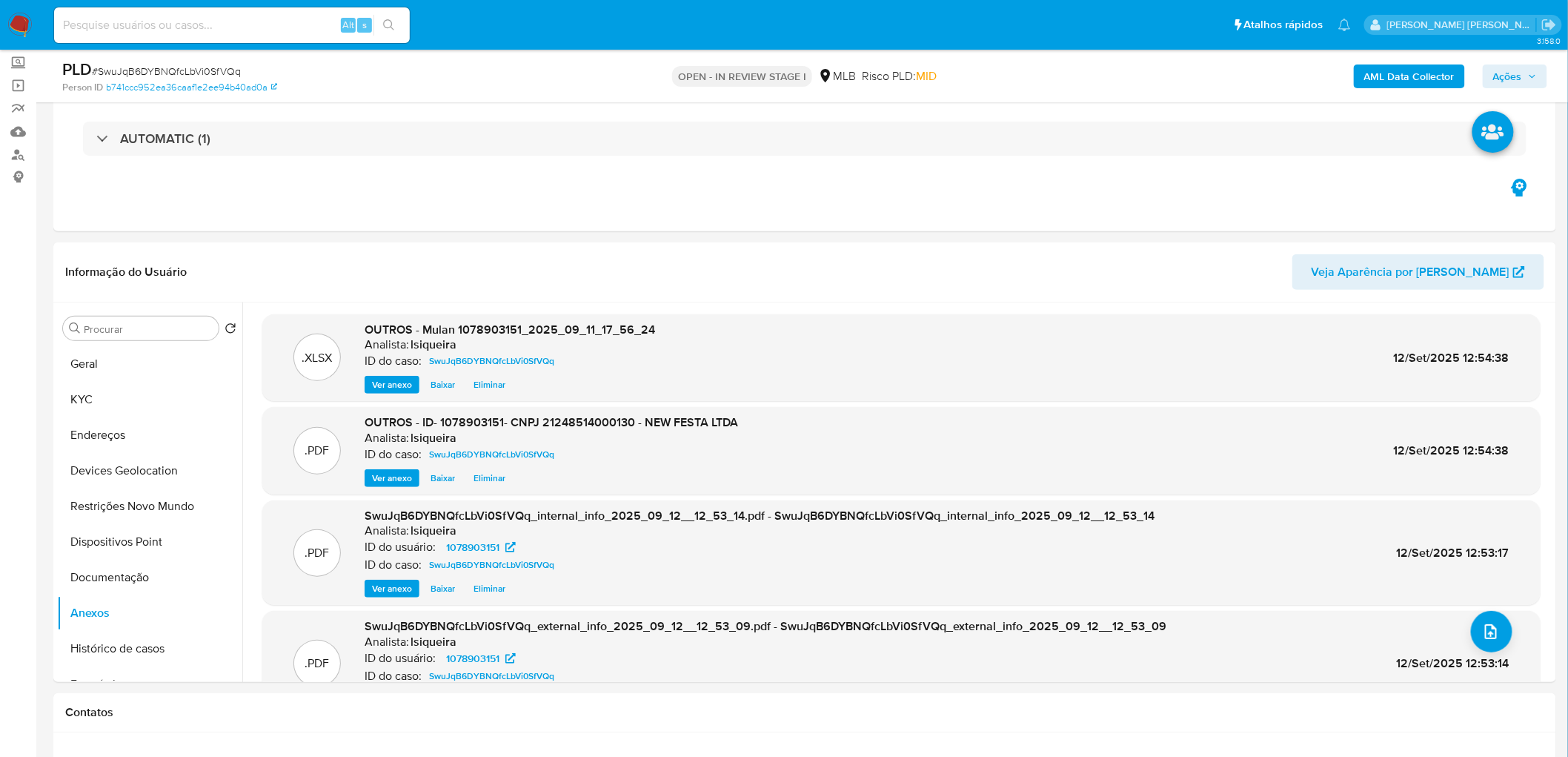
click at [1053, 71] on span "Ações" at bounding box center [1508, 77] width 29 height 23
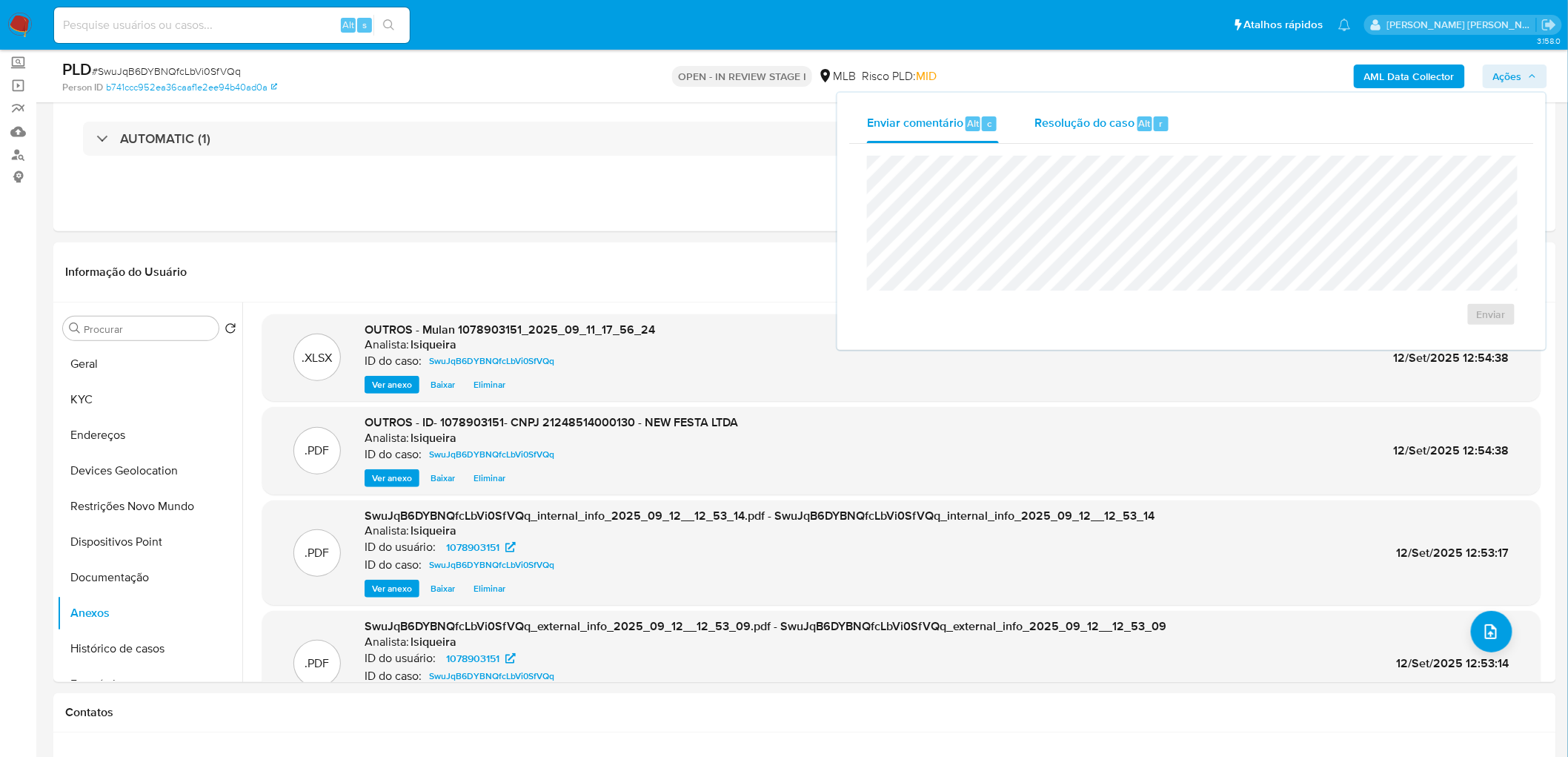
click at [1053, 119] on span "Resolução do caso" at bounding box center [1084, 123] width 100 height 17
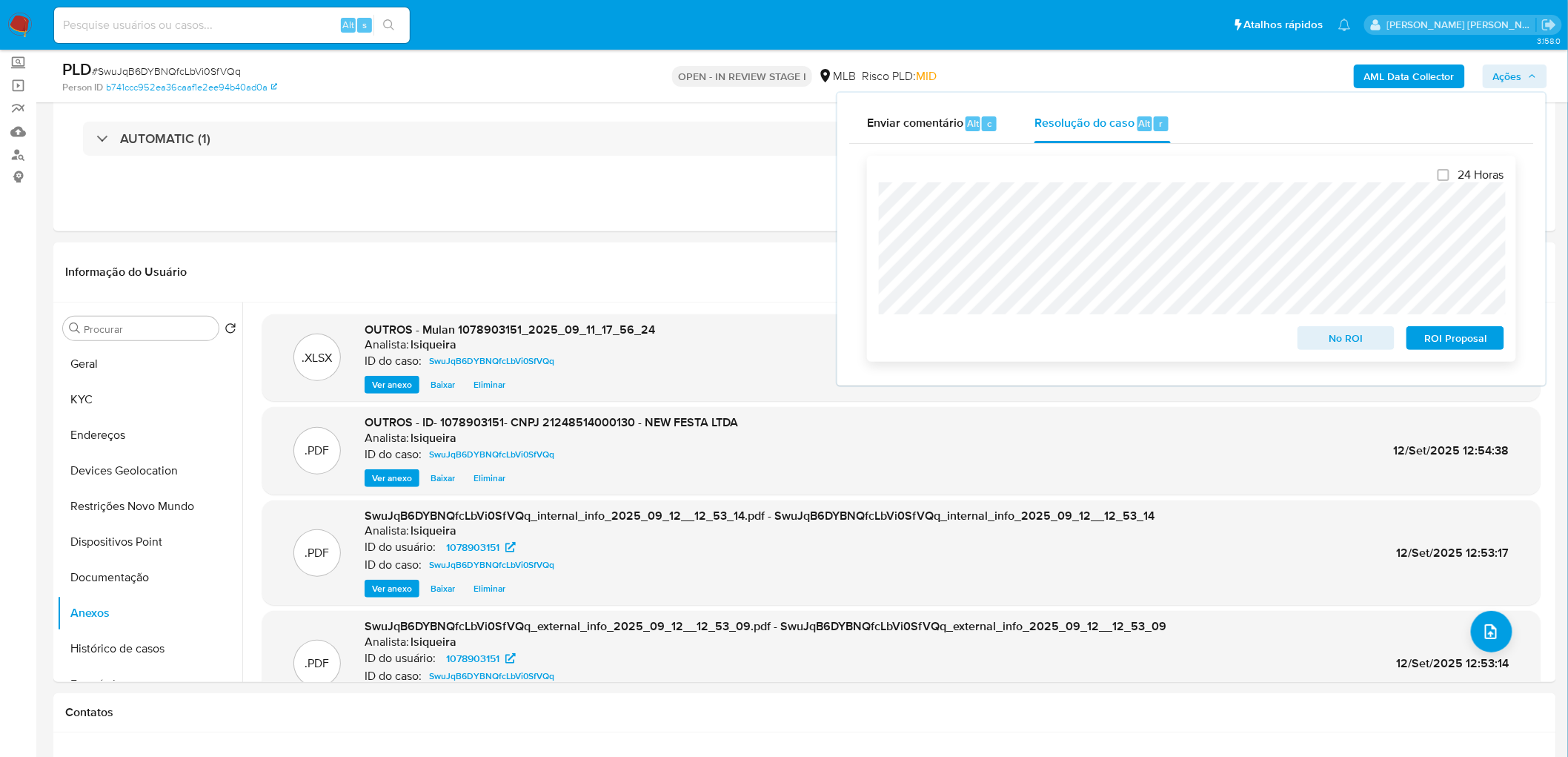
click at [1053, 341] on span "No ROI" at bounding box center [1347, 338] width 77 height 21
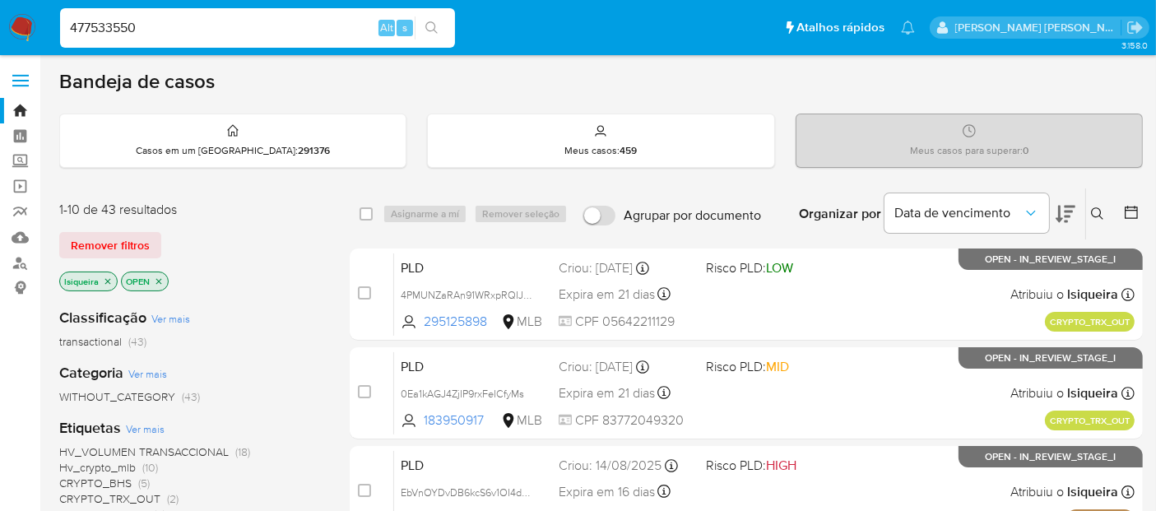
type input "477533550"
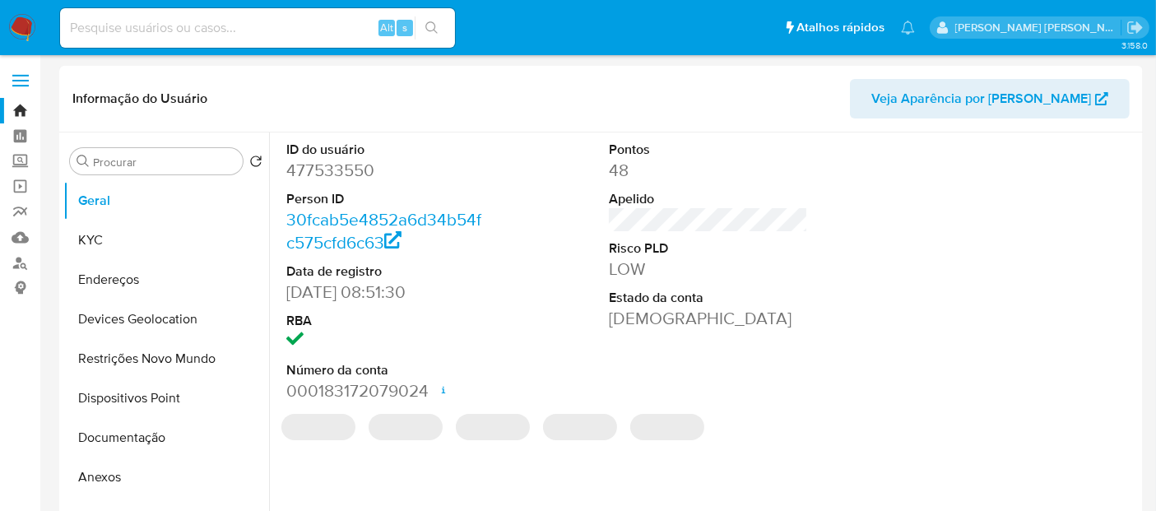
select select "10"
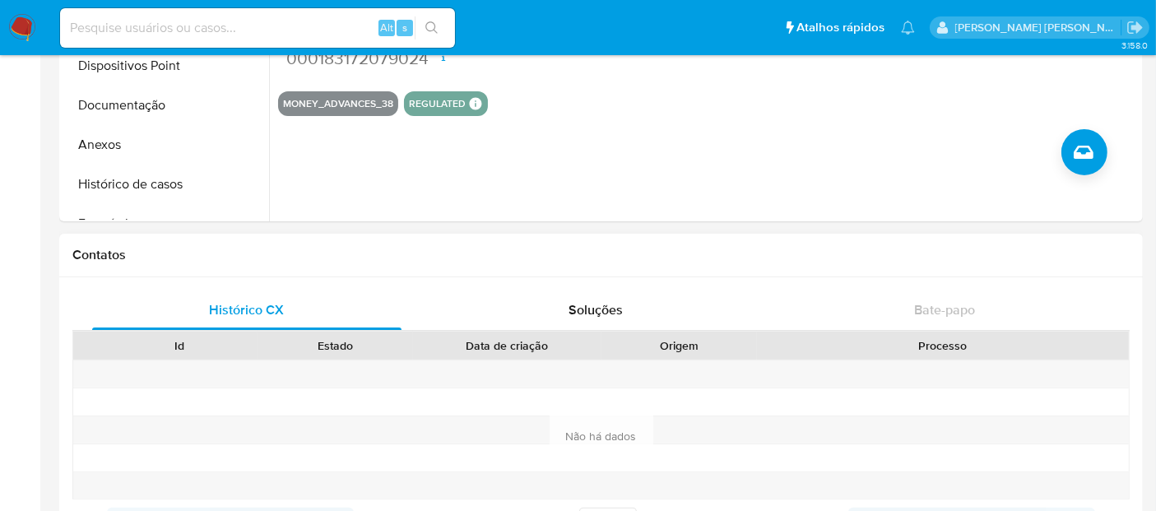
scroll to position [365, 0]
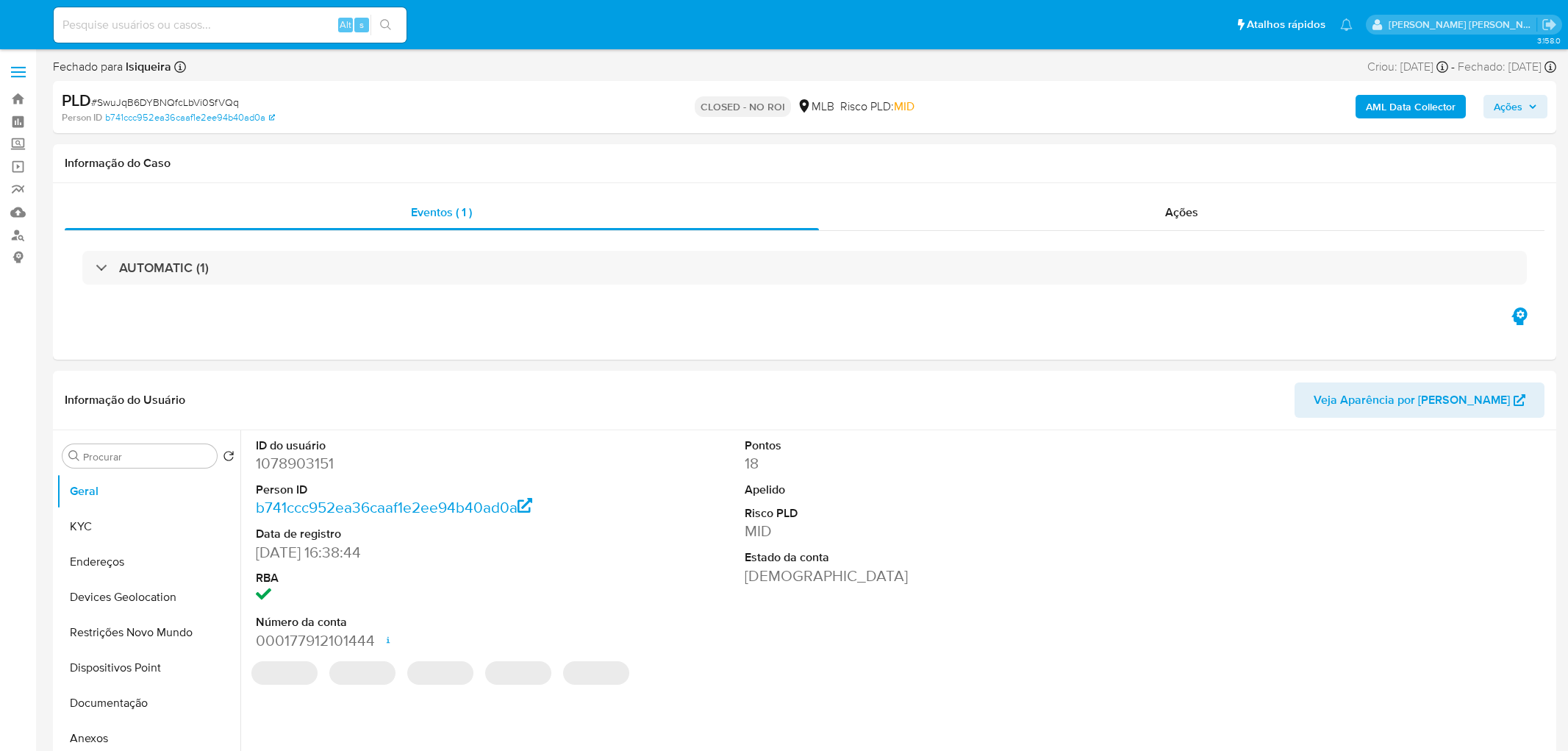
select select "10"
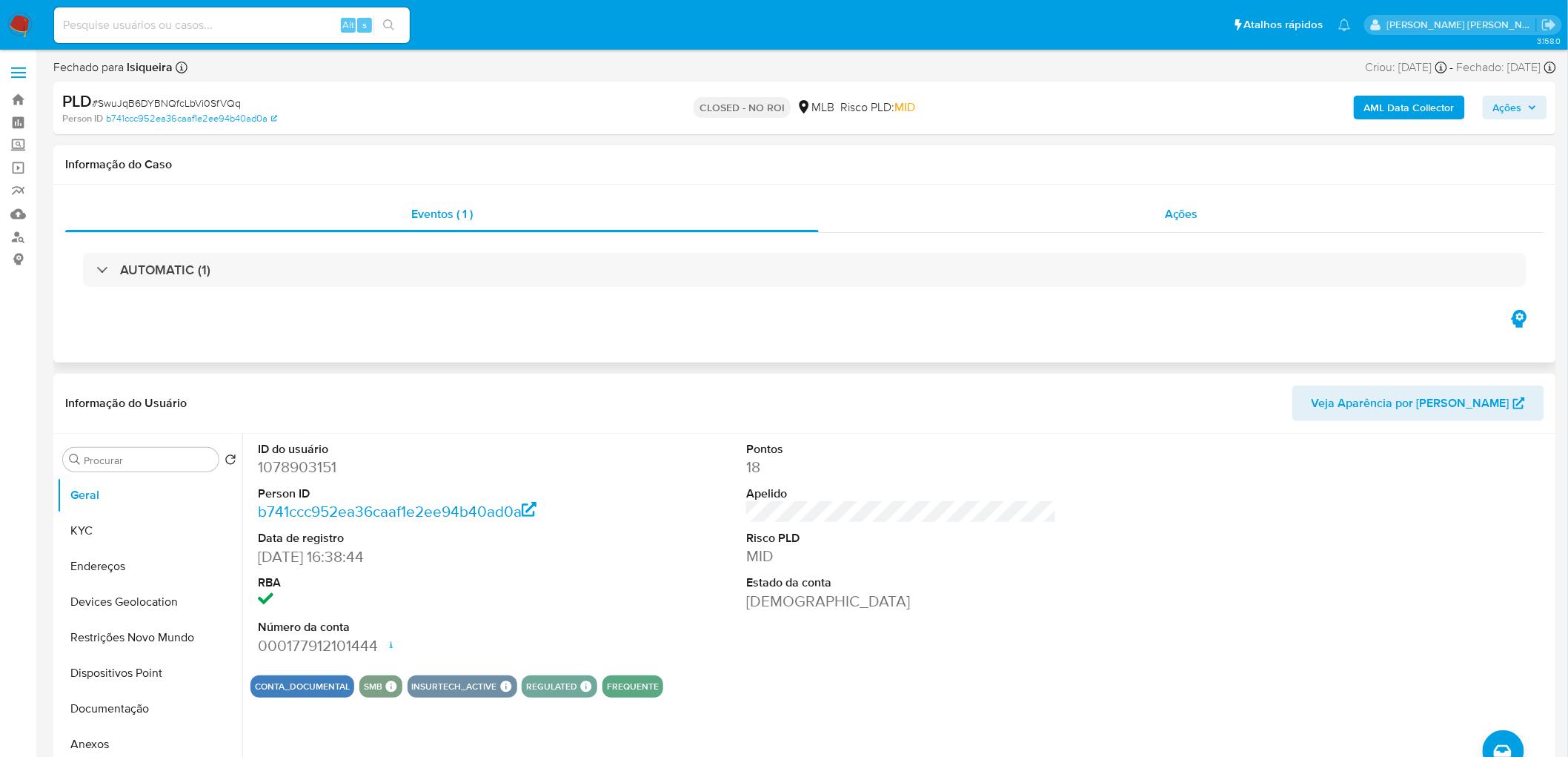
click at [1157, 213] on div "Ações" at bounding box center [1181, 214] width 725 height 35
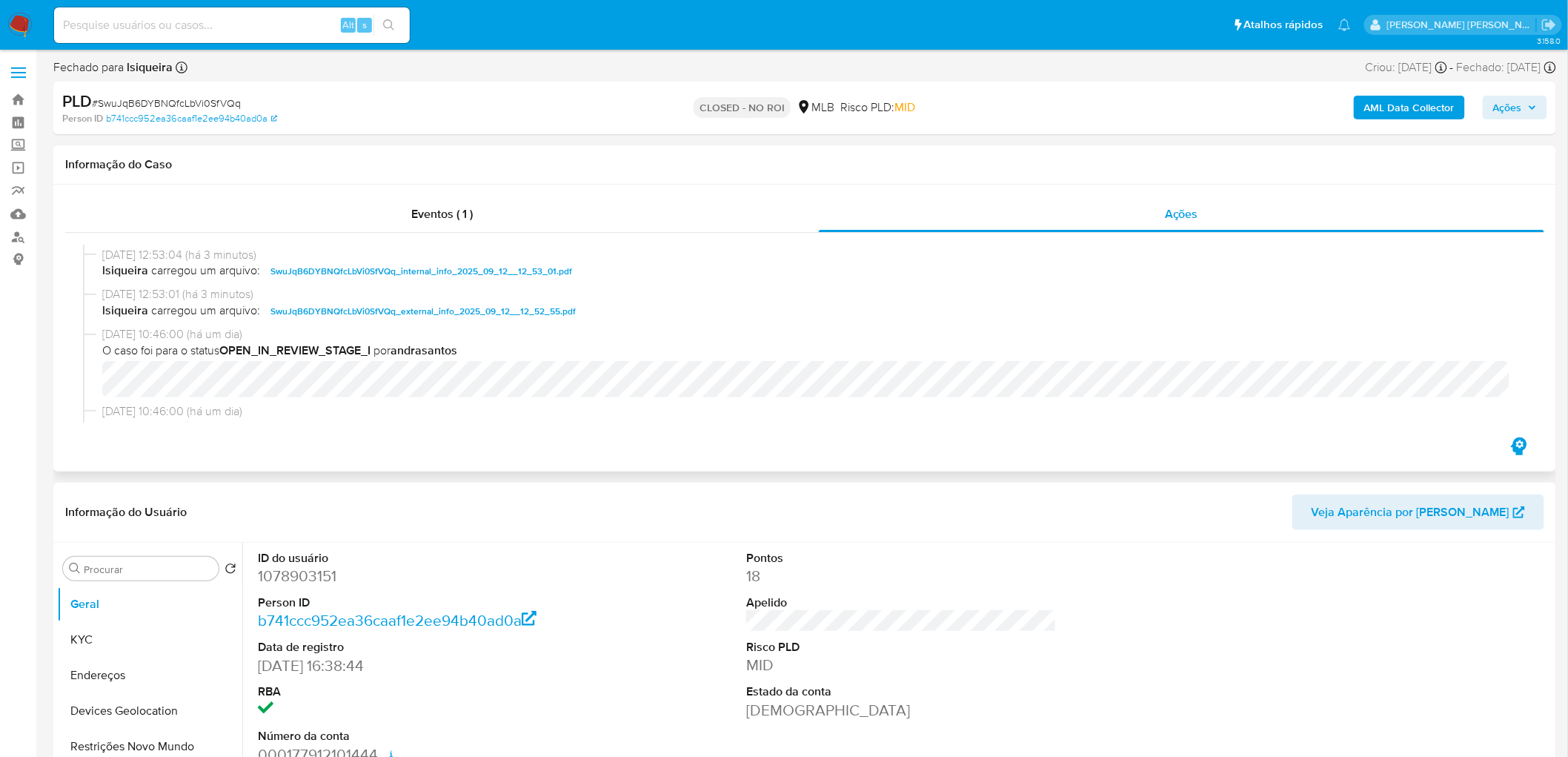
scroll to position [247, 0]
